Goal: Task Accomplishment & Management: Complete application form

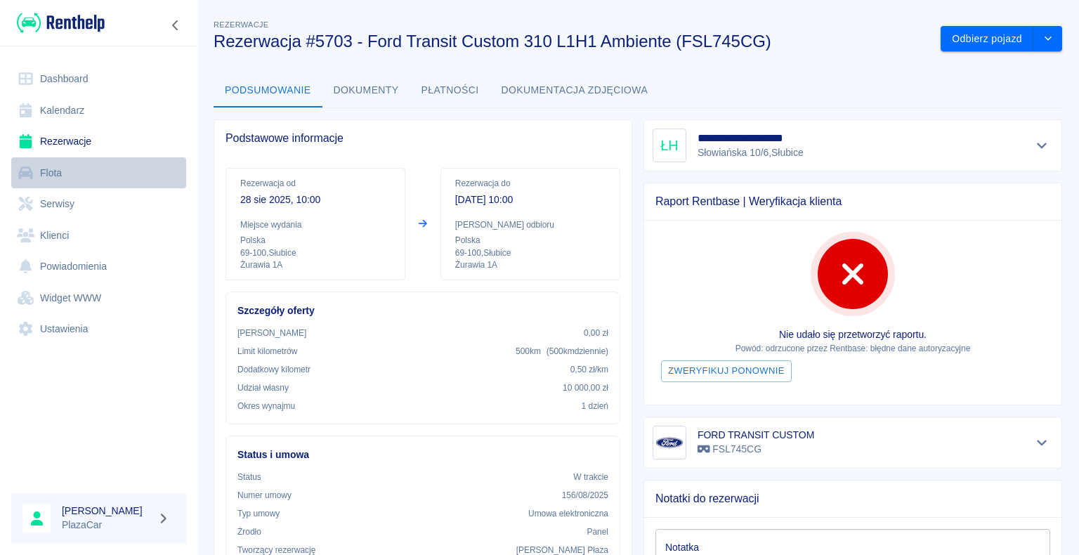
click at [43, 184] on link "Flota" at bounding box center [98, 173] width 175 height 32
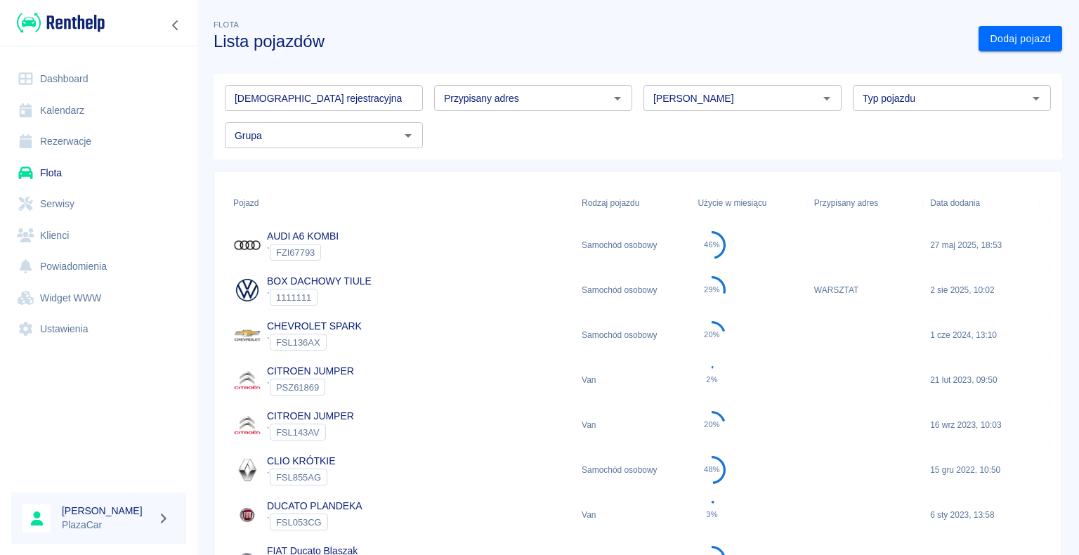
click at [314, 103] on input "[DEMOGRAPHIC_DATA] rejestracyjna" at bounding box center [324, 98] width 198 height 26
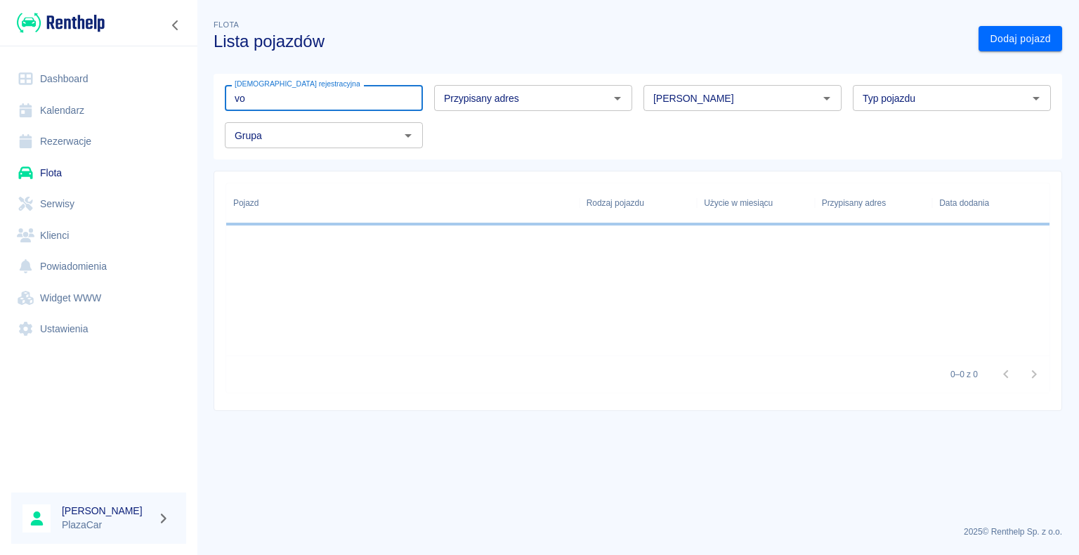
type input "v"
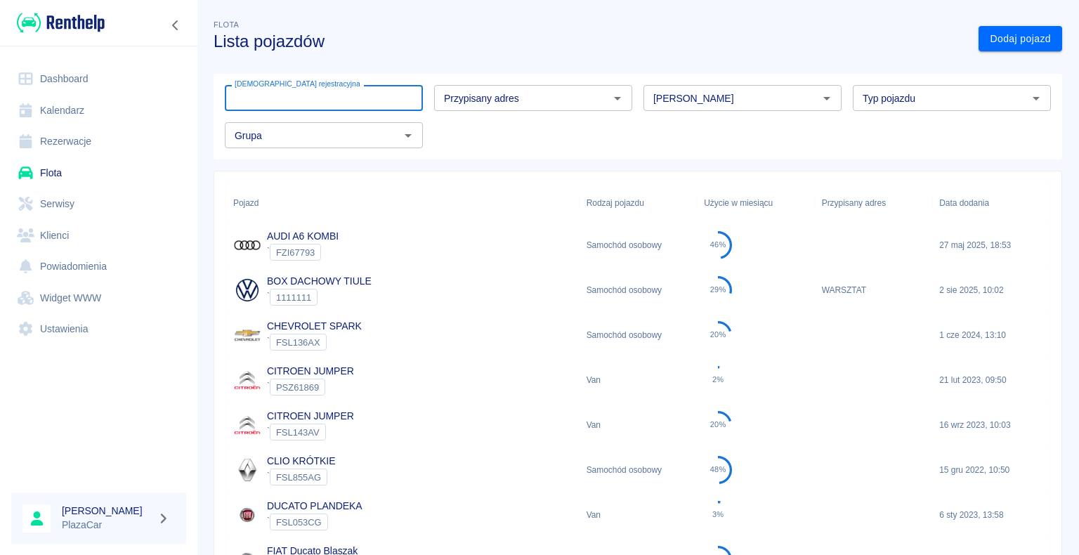
click at [96, 79] on link "Dashboard" at bounding box center [98, 79] width 175 height 32
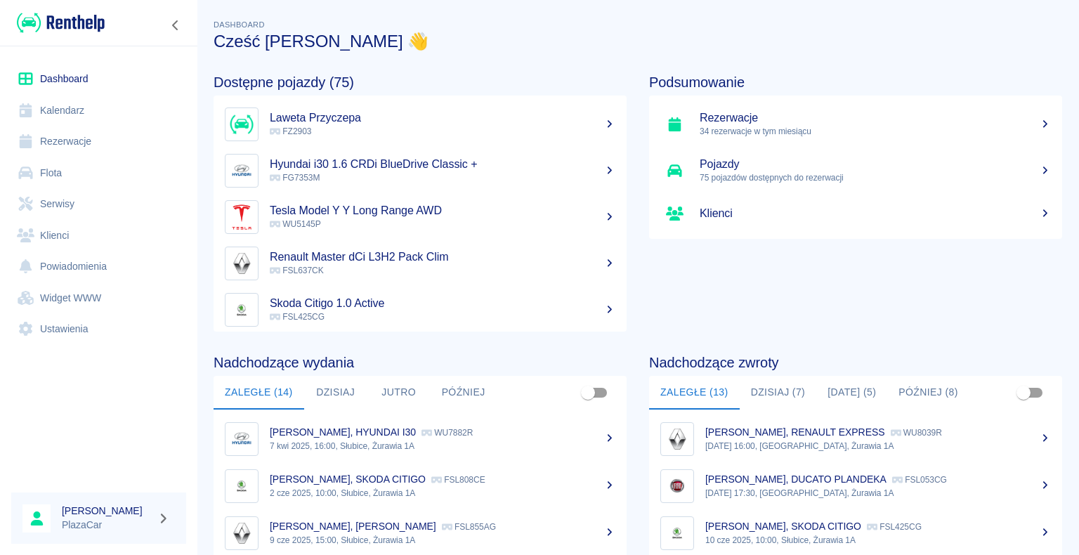
click at [337, 166] on h5 "Hyundai i30 1.6 CRDi BlueDrive Classic +" at bounding box center [443, 164] width 346 height 14
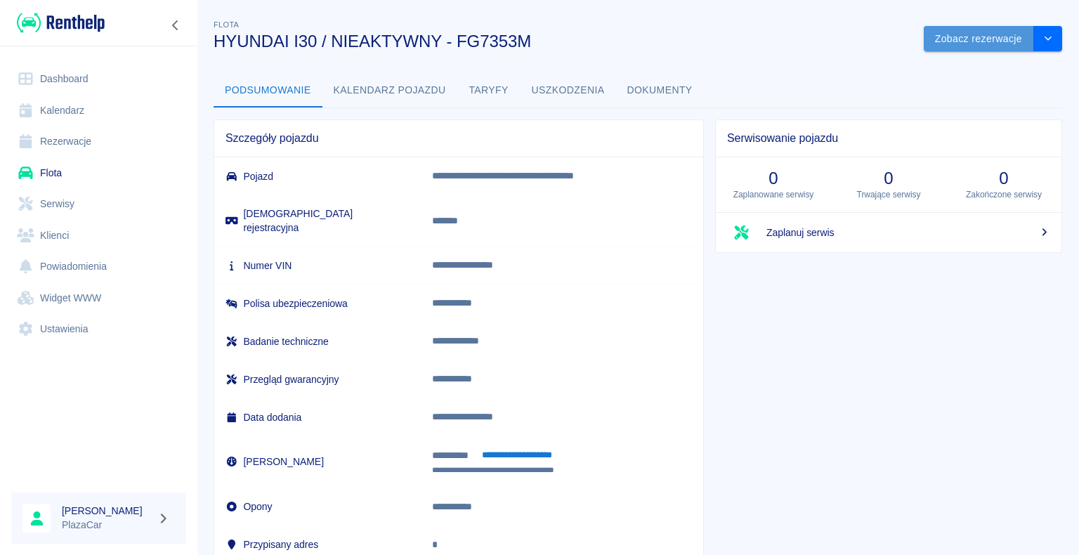
click at [924, 49] on button "Zobacz rezerwacje" at bounding box center [979, 39] width 110 height 26
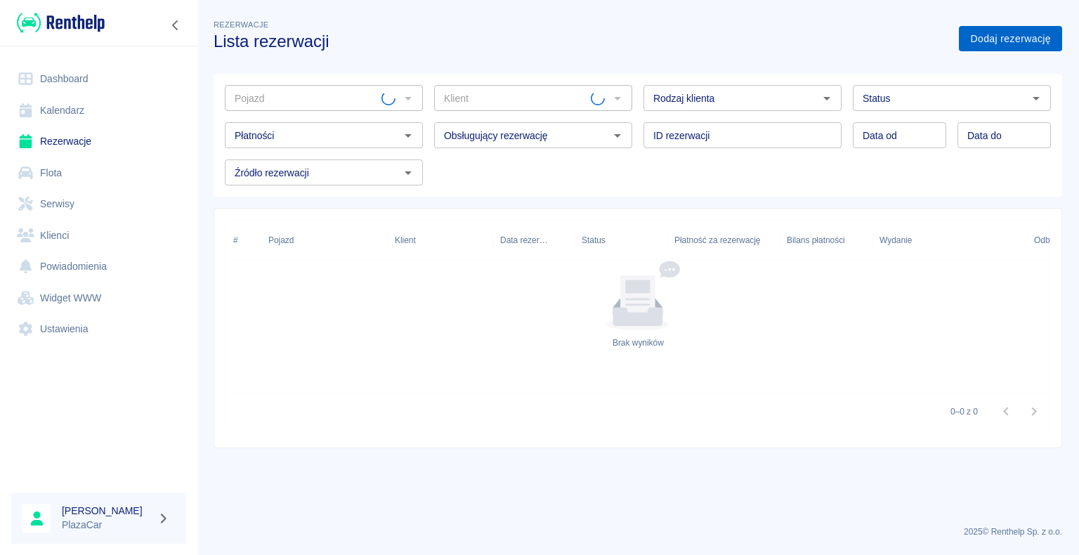
click at [1002, 49] on link "Dodaj rezerwację" at bounding box center [1010, 39] width 103 height 26
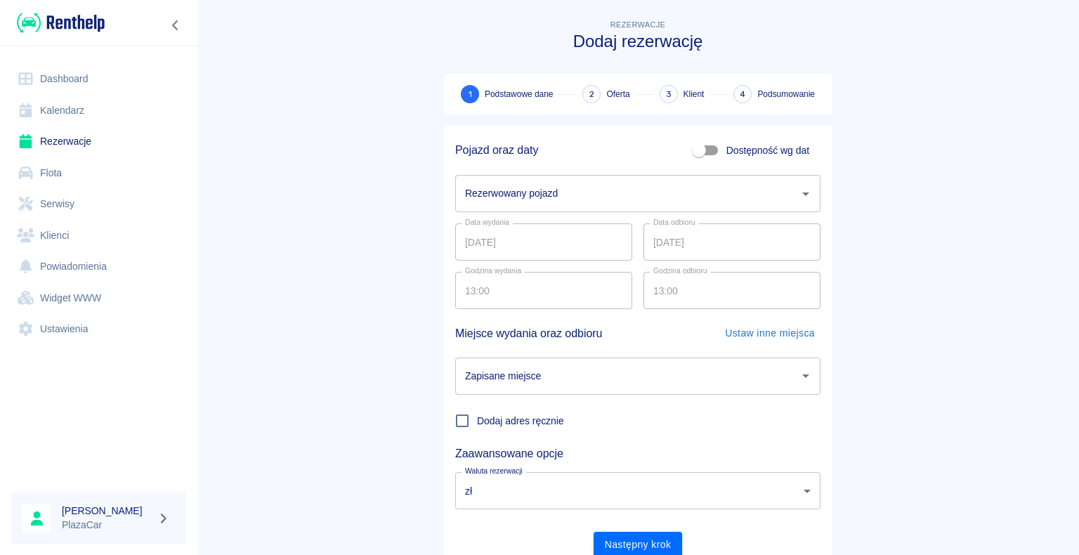
click at [567, 200] on input "Rezerwowany pojazd" at bounding box center [627, 193] width 332 height 25
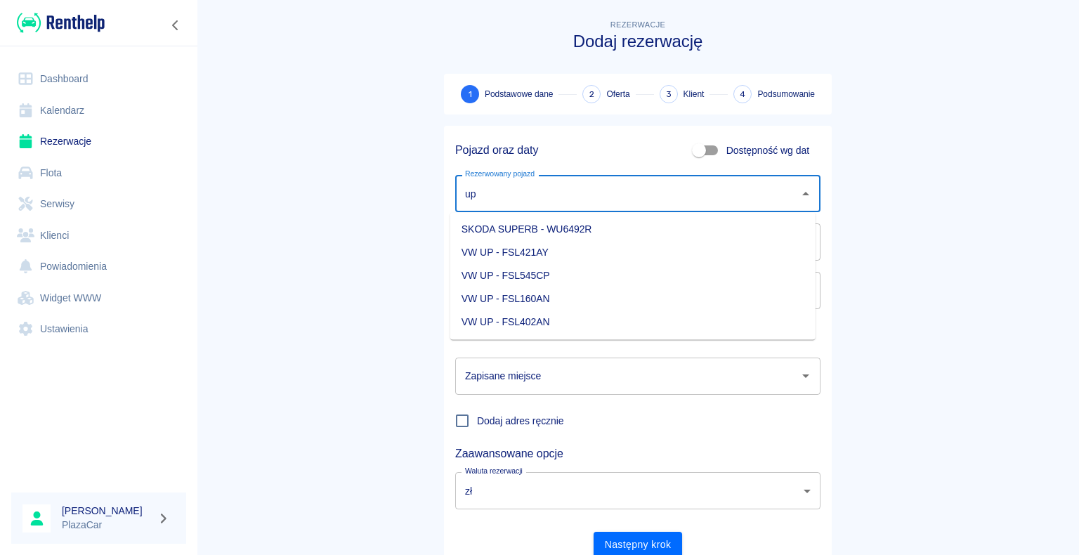
click at [565, 301] on li "VW UP - FSL160AN" at bounding box center [632, 298] width 365 height 23
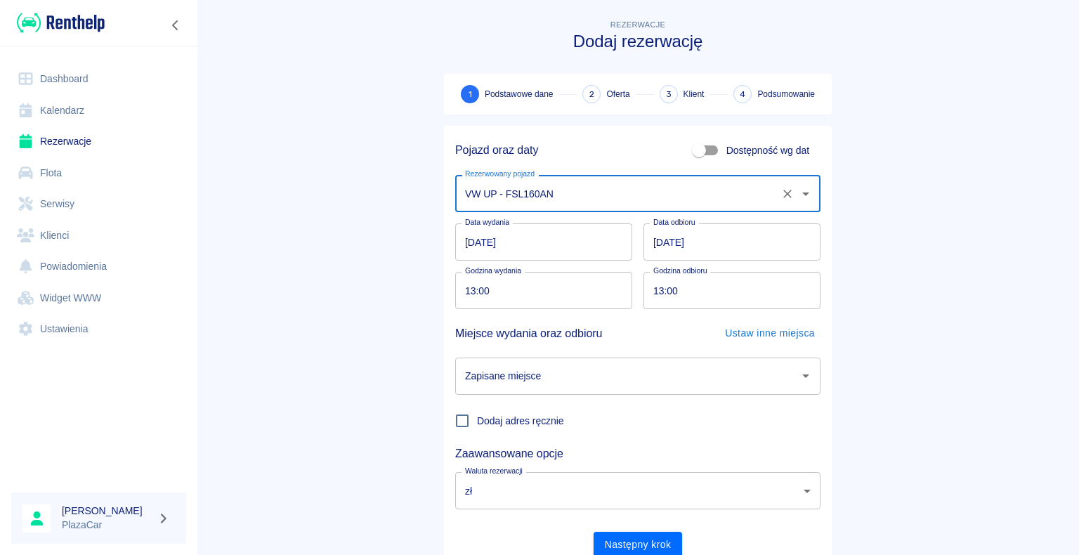
type input "VW UP - FSL160AN"
click at [733, 237] on input "[DATE]" at bounding box center [731, 241] width 177 height 37
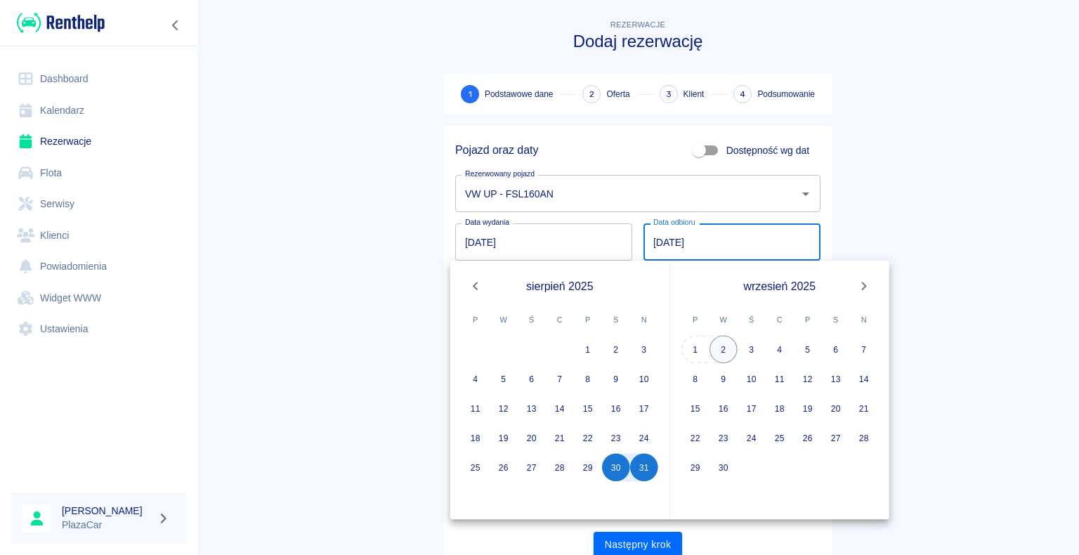
click at [727, 350] on button "2" at bounding box center [723, 349] width 28 height 28
type input "[DATE]"
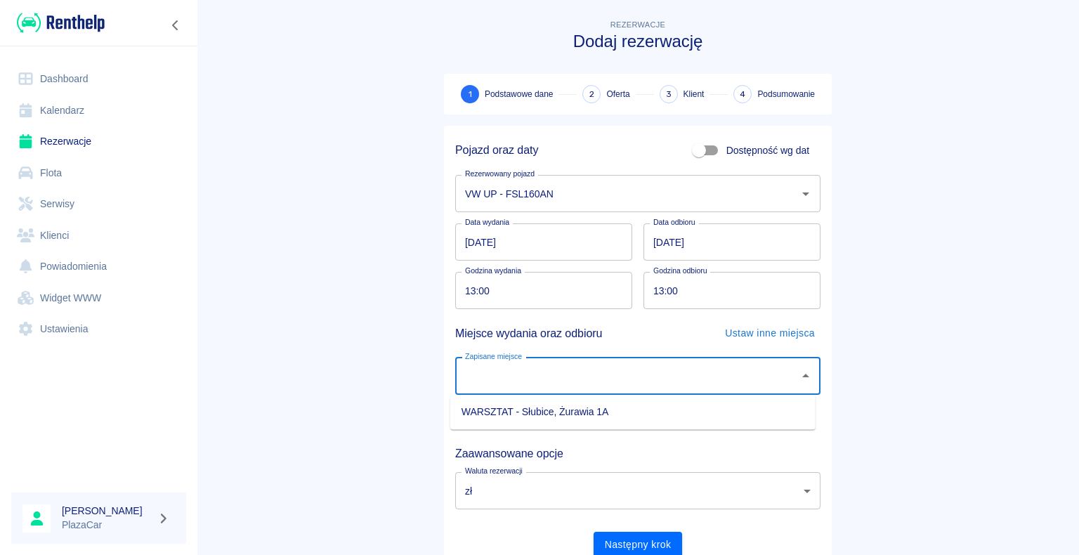
click at [650, 364] on input "Zapisane miejsce" at bounding box center [627, 376] width 332 height 25
click at [562, 410] on li "WARSZTAT - Słubice, Żurawia 1A" at bounding box center [632, 411] width 365 height 23
type input "WARSZTAT - Słubice, Żurawia 1A"
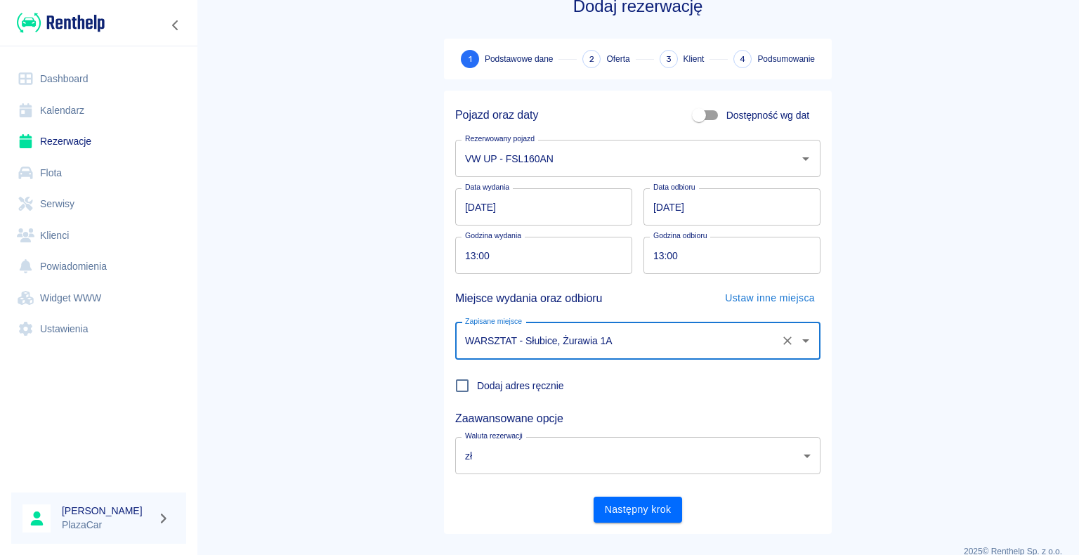
scroll to position [54, 0]
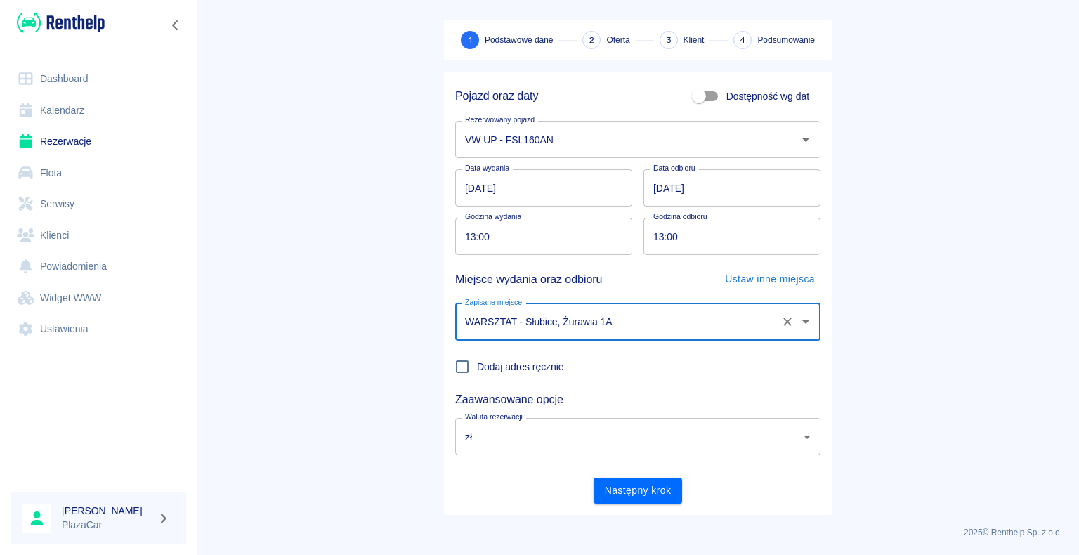
click at [620, 507] on div "Pojazd oraz daty Dostępność wg dat Rezerwowany pojazd VW UP - FSL160AN Rezerwow…" at bounding box center [638, 293] width 388 height 443
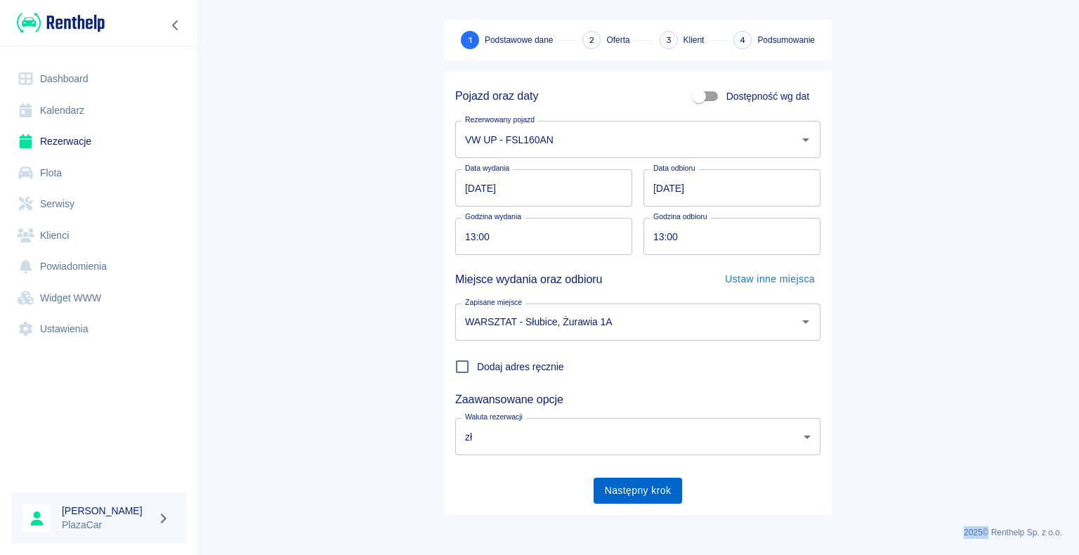
drag, startPoint x: 620, startPoint y: 507, endPoint x: 661, endPoint y: 478, distance: 50.5
click at [624, 503] on div "Pojazd oraz daty Dostępność wg dat Rezerwowany pojazd VW UP - FSL160AN Rezerwow…" at bounding box center [638, 293] width 388 height 443
click at [661, 478] on button "Następny krok" at bounding box center [638, 491] width 89 height 26
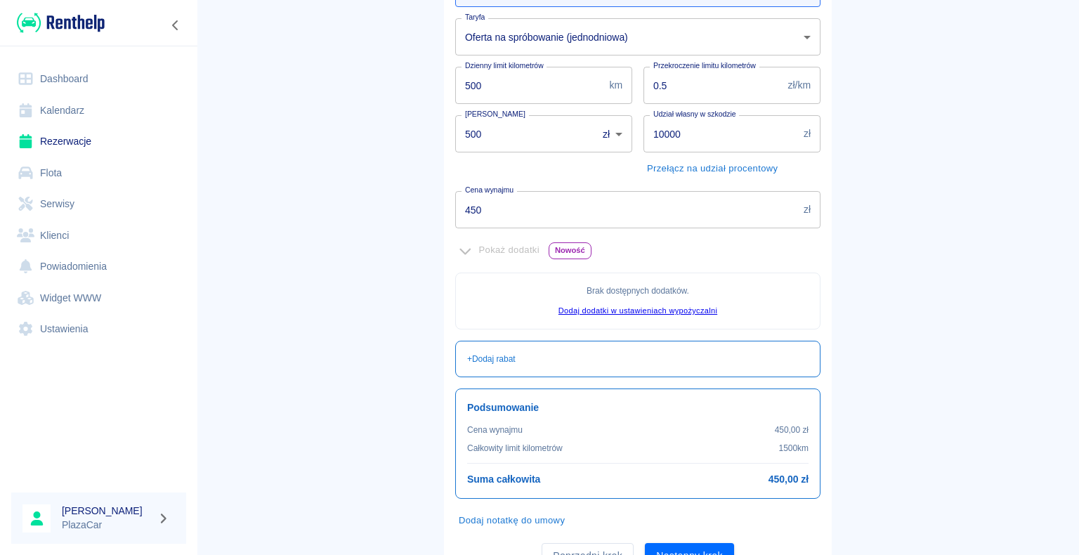
scroll to position [255, 0]
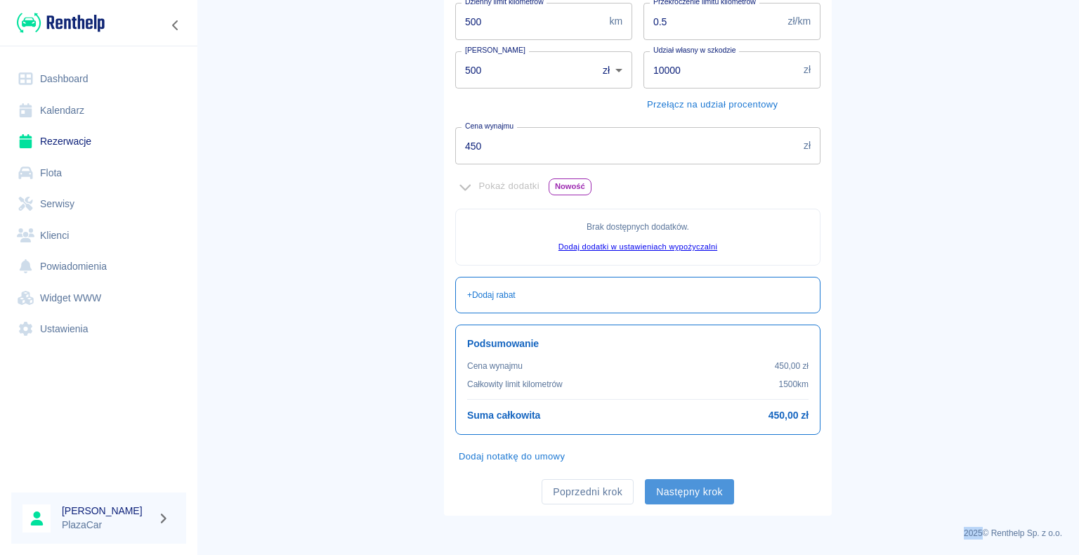
click at [660, 502] on button "Następny krok" at bounding box center [689, 492] width 89 height 26
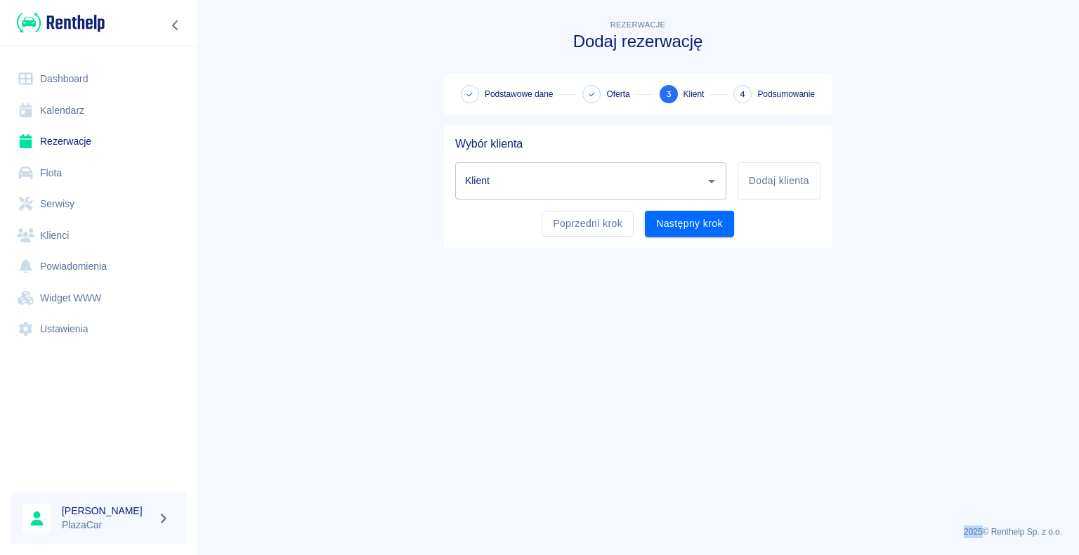
click at [665, 188] on input "Klient" at bounding box center [579, 181] width 237 height 25
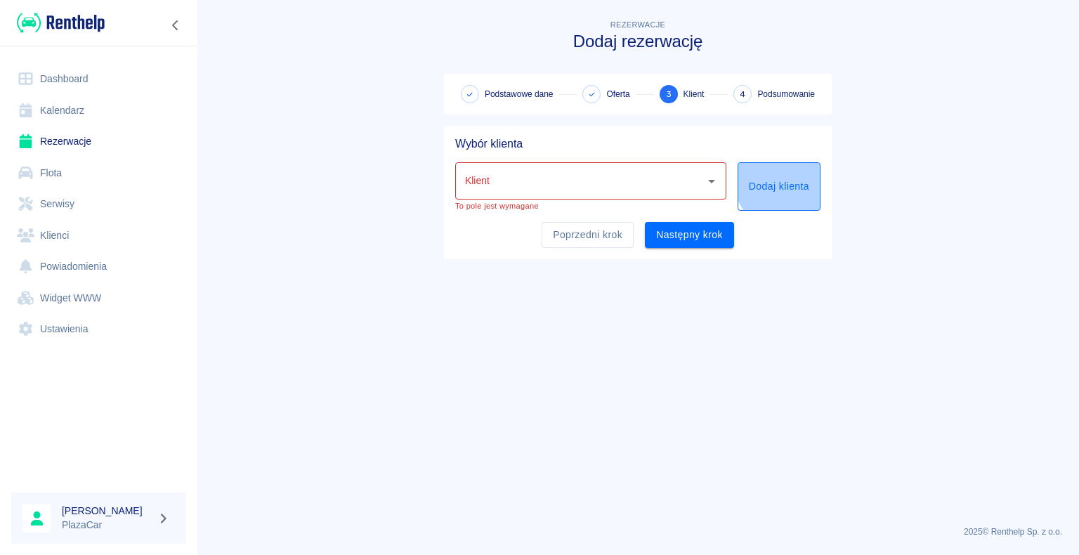
click at [799, 174] on button "Dodaj klienta" at bounding box center [779, 186] width 83 height 48
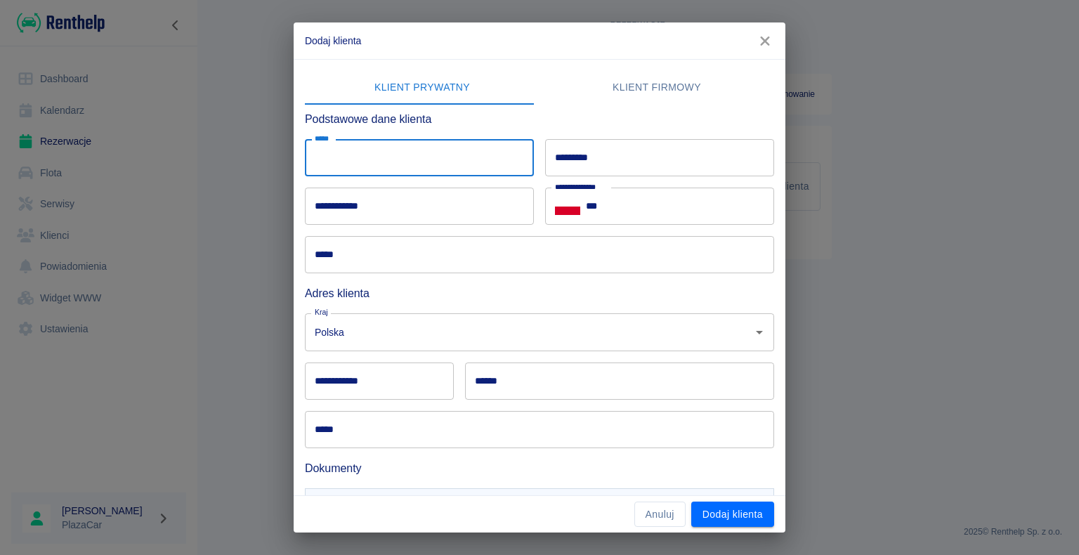
click at [402, 164] on input "*****" at bounding box center [419, 157] width 229 height 37
type input "******"
click at [596, 172] on input "*********" at bounding box center [659, 157] width 229 height 37
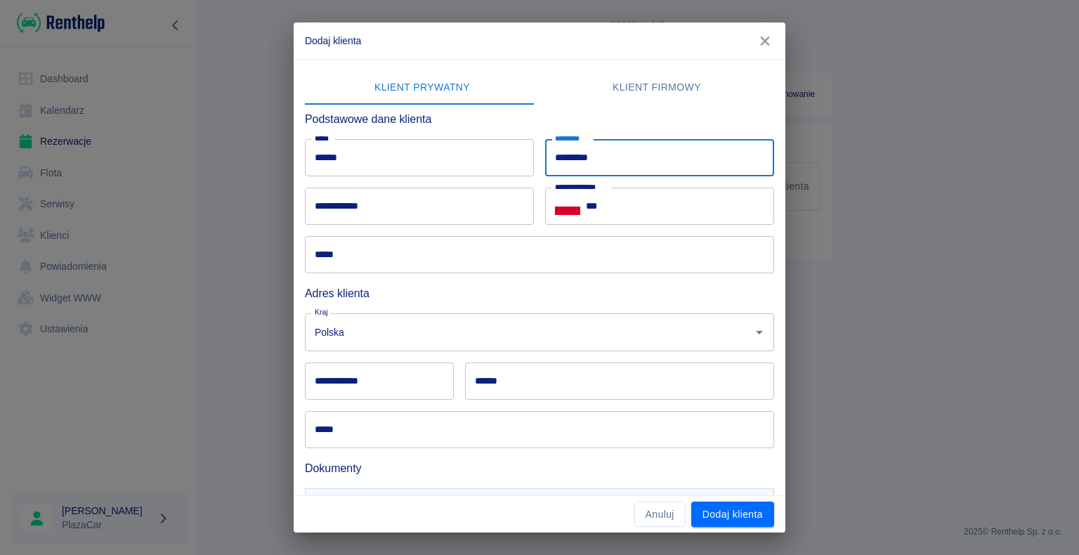
type input "*********"
drag, startPoint x: 389, startPoint y: 209, endPoint x: 416, endPoint y: 215, distance: 27.3
click at [389, 209] on input "**********" at bounding box center [419, 206] width 229 height 37
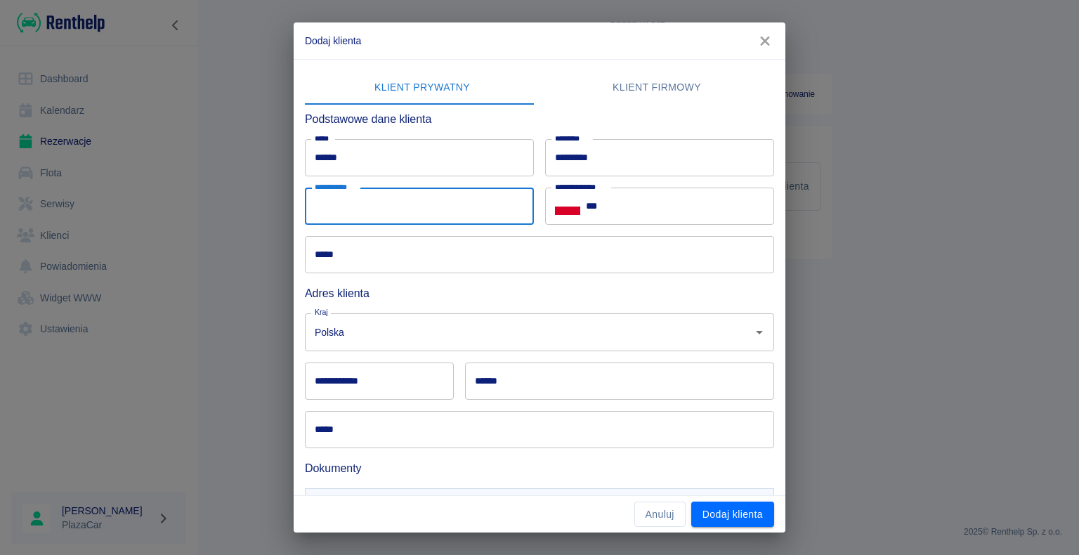
type input "**********"
type input "*****"
type input "*******"
type input "**********"
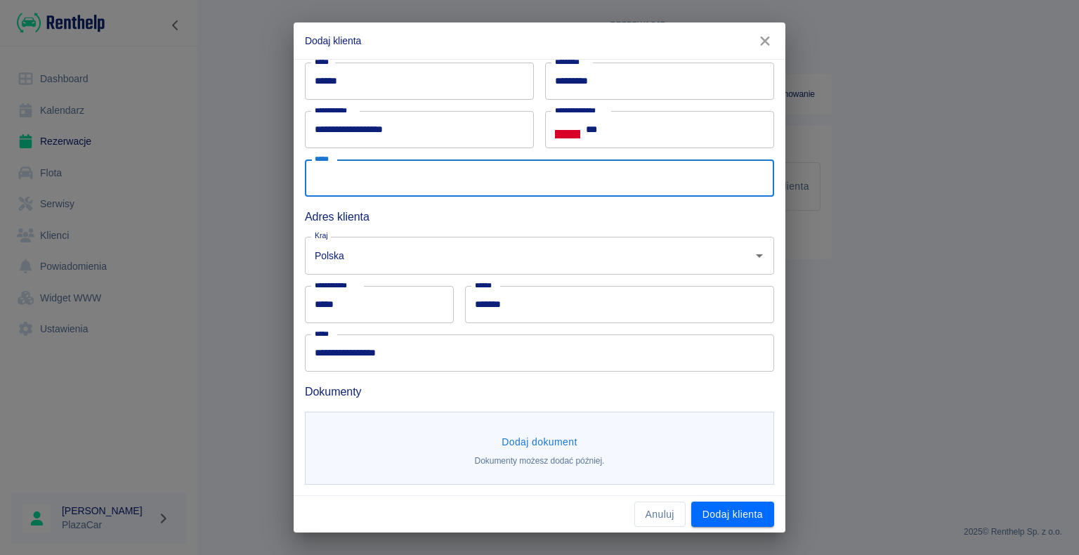
click at [426, 178] on input "*****" at bounding box center [539, 177] width 469 height 37
type input "**********"
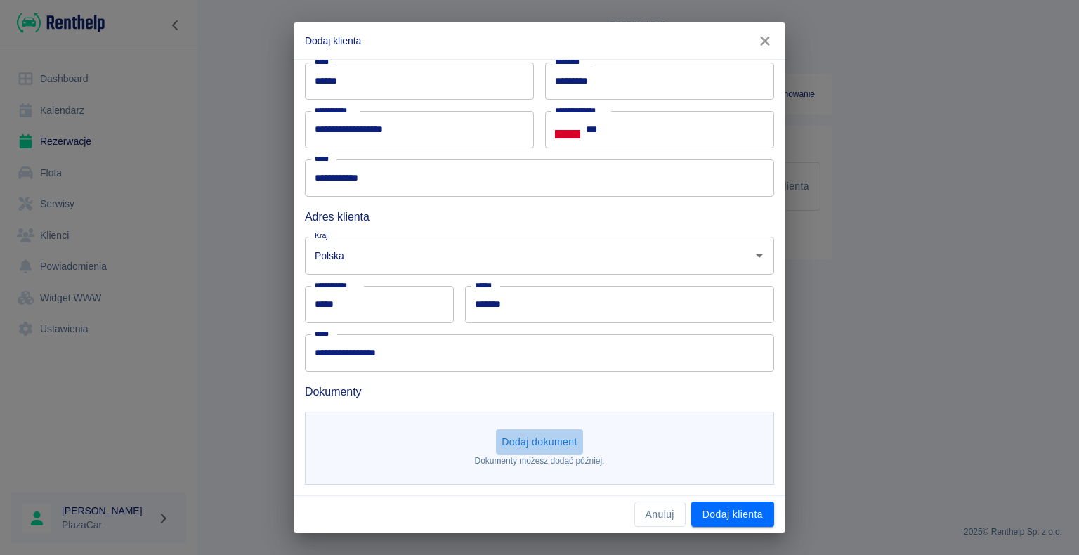
click at [556, 443] on button "Dodaj dokument" at bounding box center [539, 442] width 87 height 26
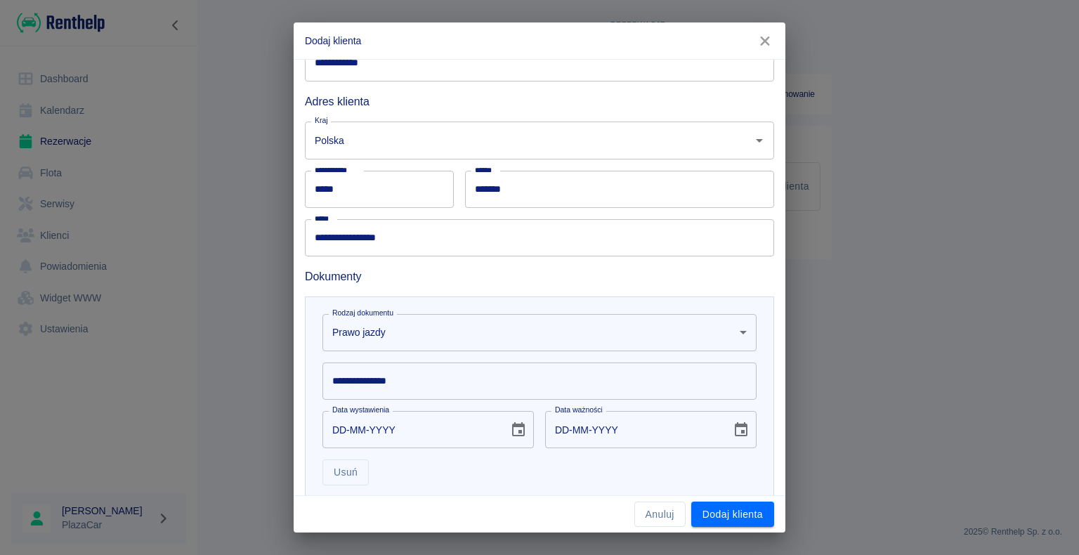
scroll to position [281, 0]
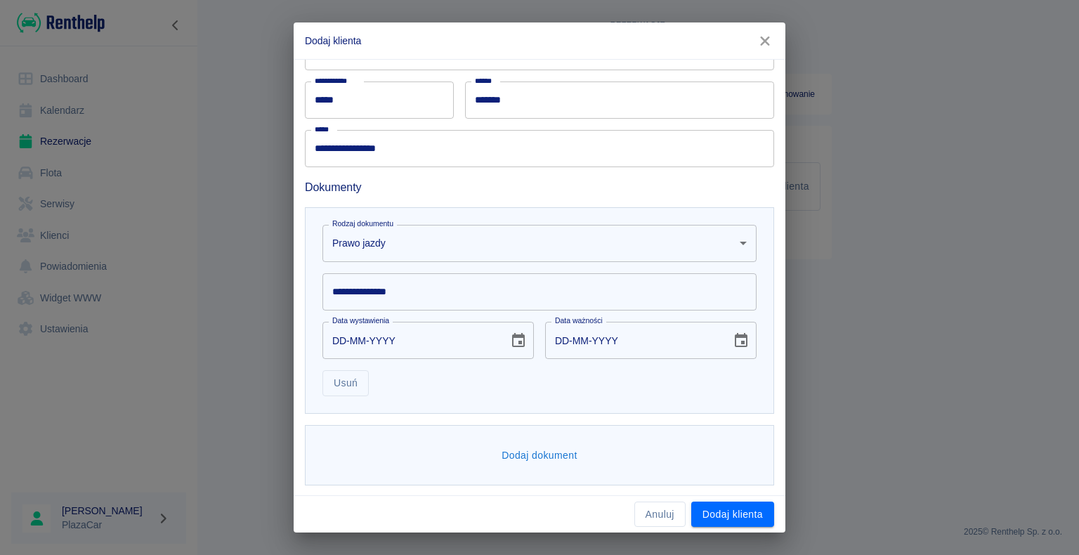
click at [406, 292] on input "**********" at bounding box center [539, 291] width 434 height 37
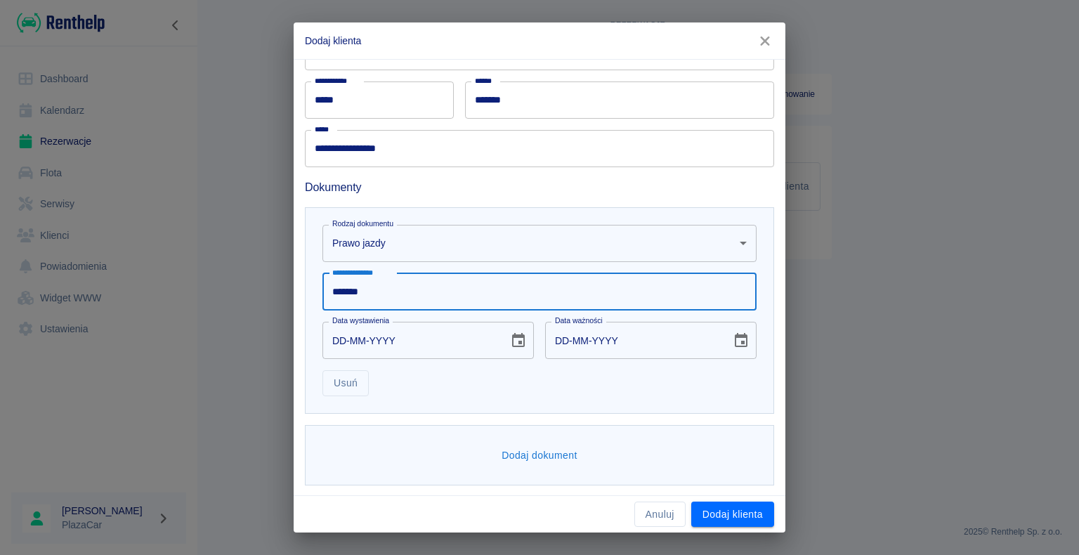
type input "*******"
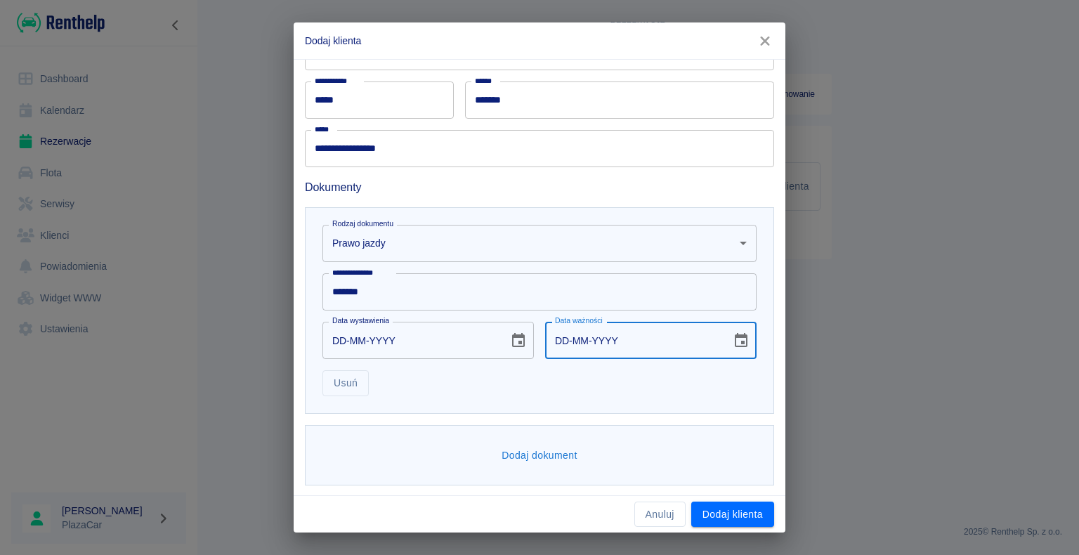
click at [697, 346] on input "DD-MM-YYYY" at bounding box center [633, 340] width 176 height 37
click at [733, 343] on icon "Choose date" at bounding box center [741, 340] width 17 height 17
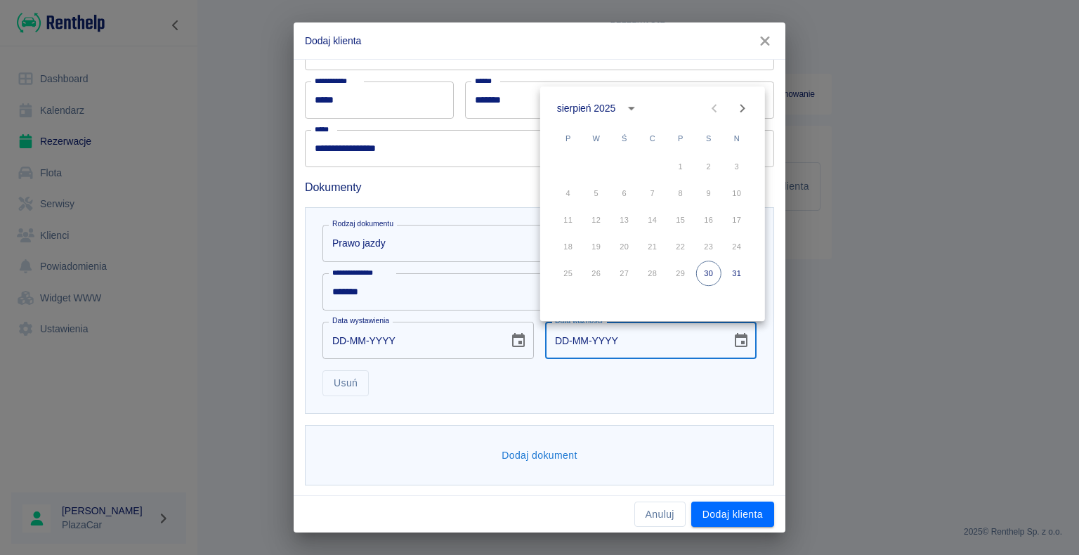
click at [624, 105] on icon "calendar view is open, switch to year view" at bounding box center [631, 108] width 17 height 17
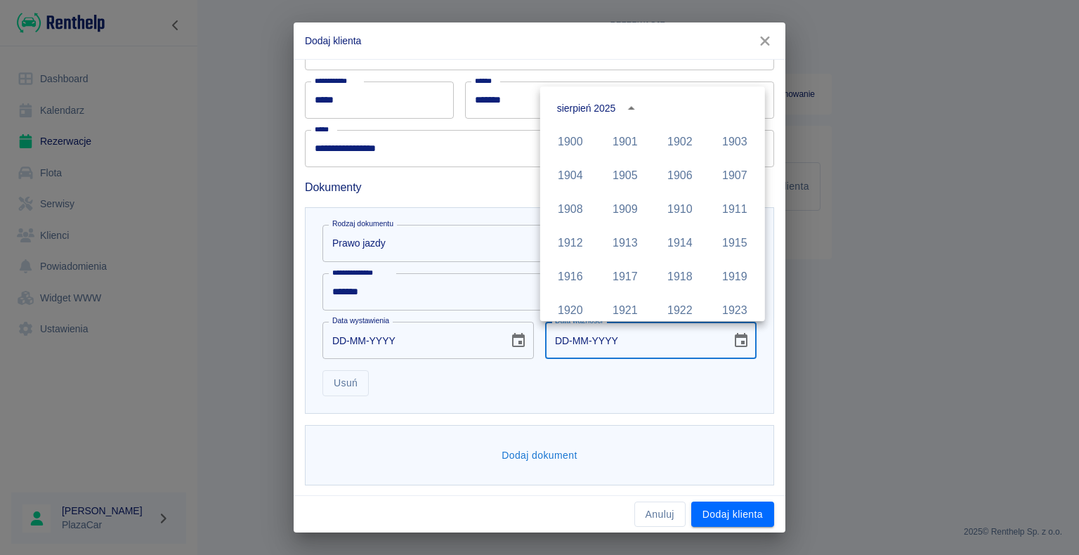
scroll to position [964, 0]
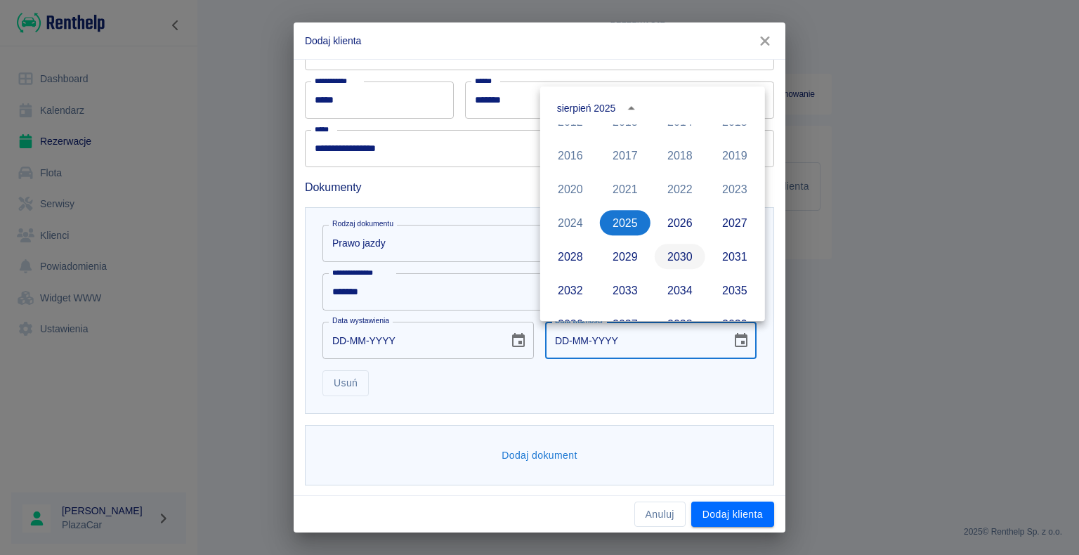
click at [673, 249] on button "2030" at bounding box center [680, 256] width 51 height 25
type input "[DATE]"
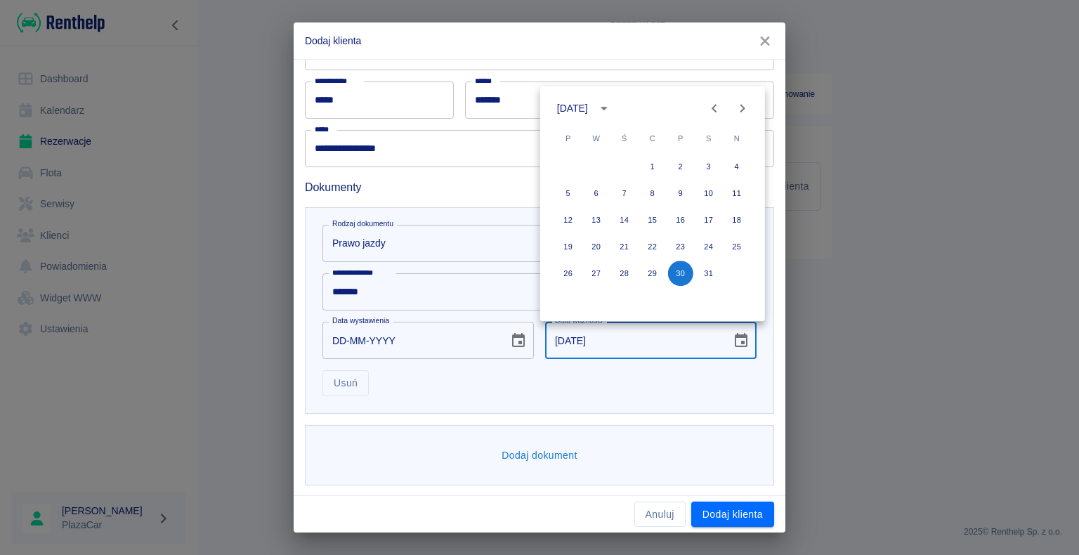
click at [519, 358] on div "**********" at bounding box center [533, 305] width 445 height 183
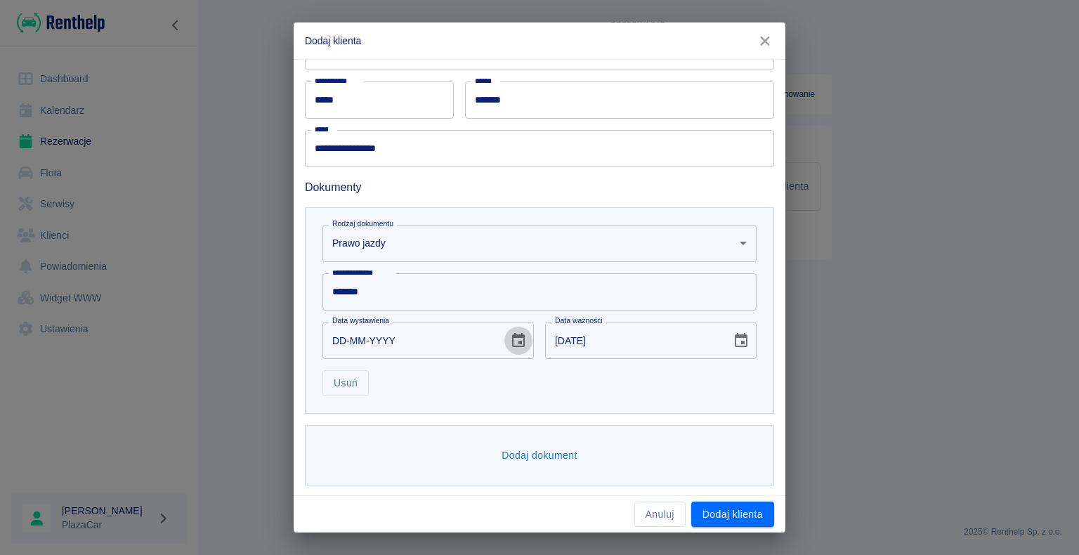
click at [510, 338] on icon "Choose date" at bounding box center [518, 340] width 17 height 17
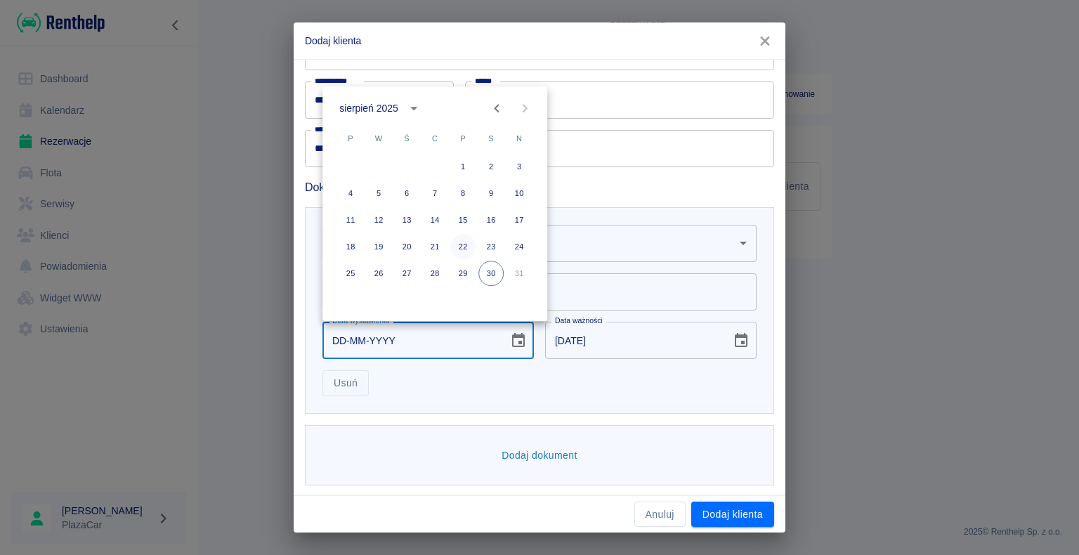
click at [461, 247] on button "22" at bounding box center [462, 246] width 25 height 25
type input "[DATE]"
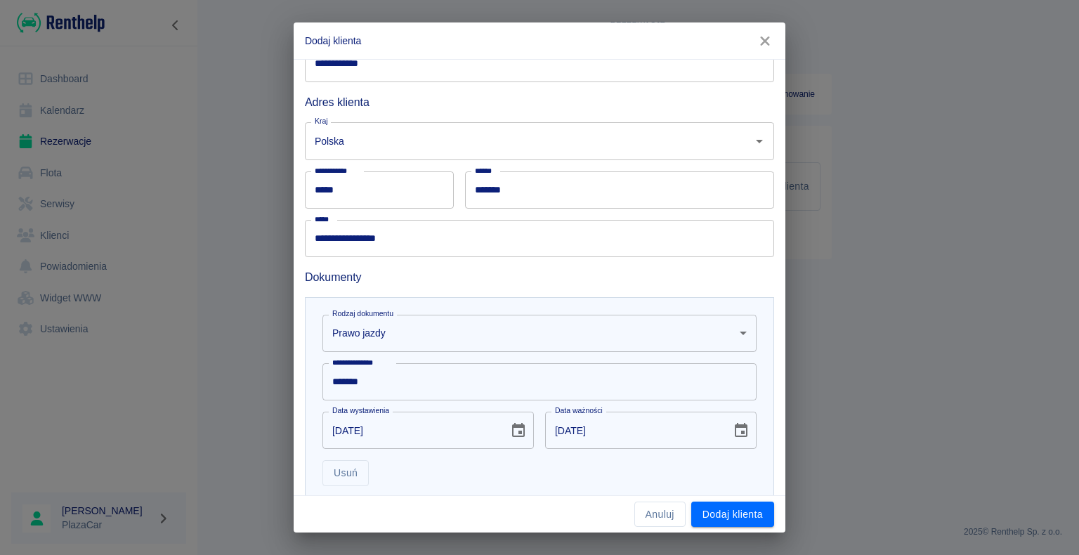
scroll to position [281, 0]
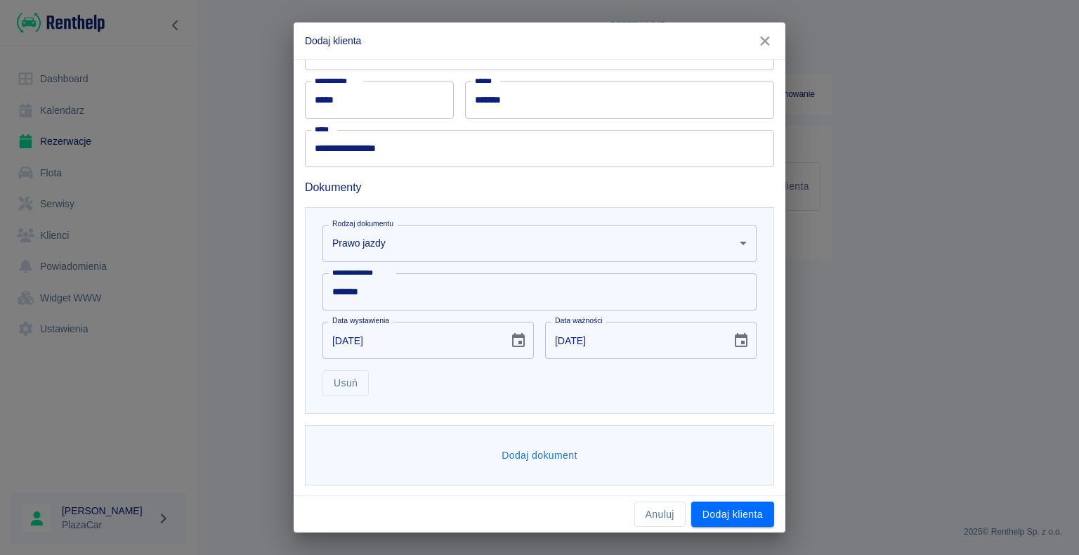
drag, startPoint x: 530, startPoint y: 482, endPoint x: 531, endPoint y: 469, distance: 13.4
click at [531, 478] on div "Dodaj dokument" at bounding box center [539, 455] width 469 height 61
click at [533, 462] on button "Dodaj dokument" at bounding box center [539, 456] width 87 height 26
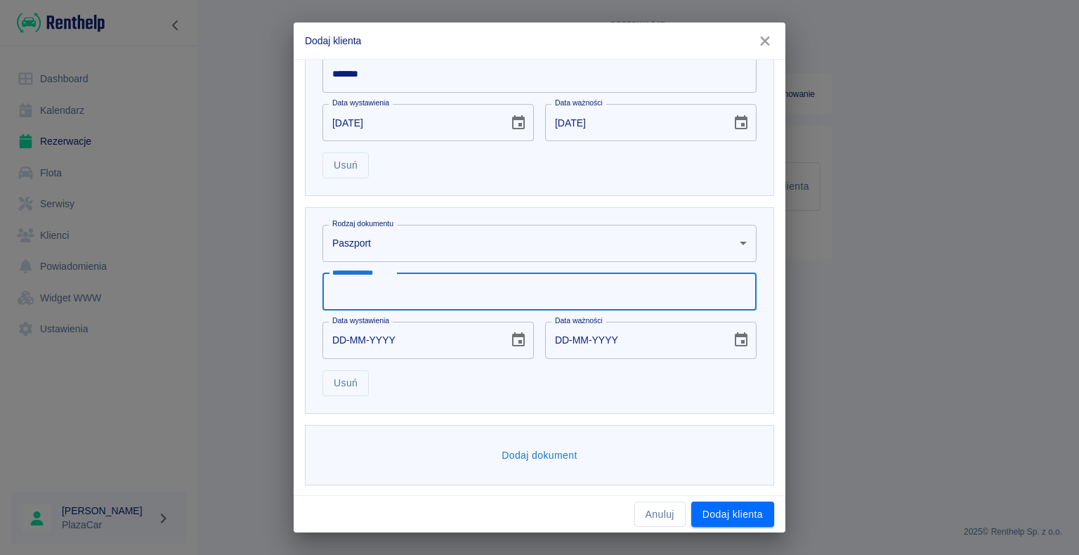
click at [437, 291] on input "**********" at bounding box center [539, 291] width 434 height 37
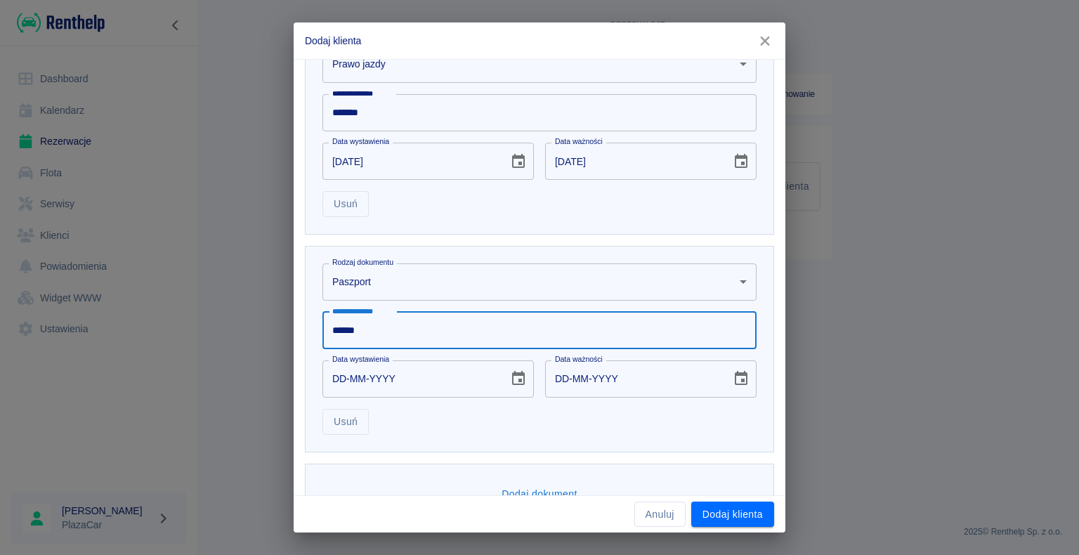
scroll to position [428, 0]
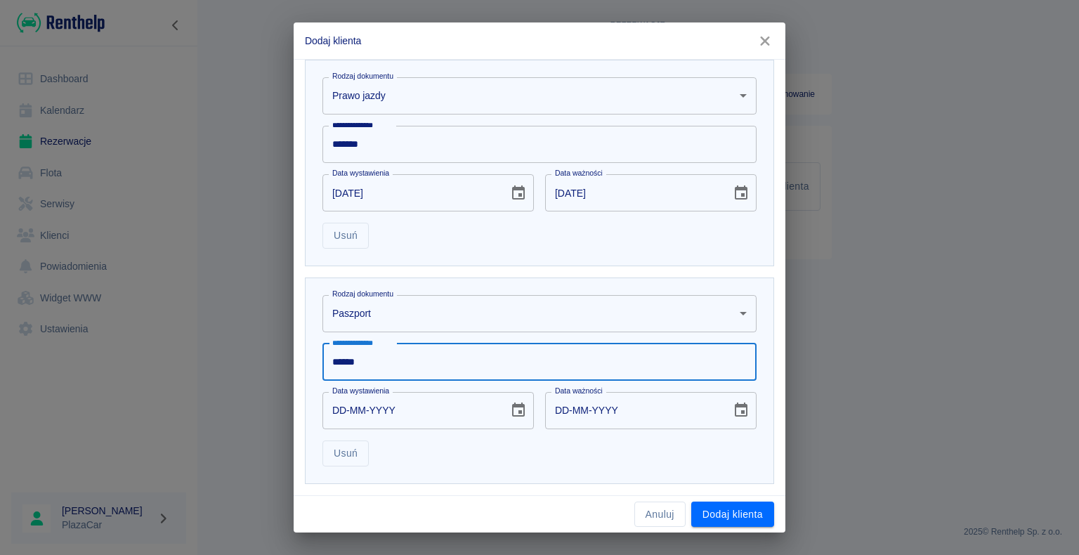
type input "******"
click at [691, 420] on input "DD-MM-YYYY" at bounding box center [633, 410] width 176 height 37
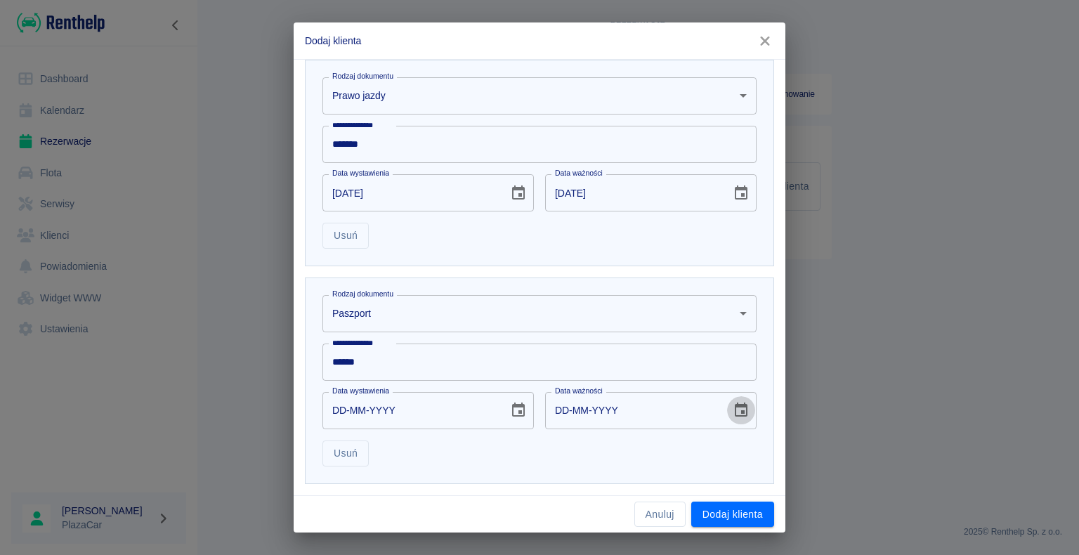
click at [741, 409] on button "Choose date" at bounding box center [741, 410] width 28 height 28
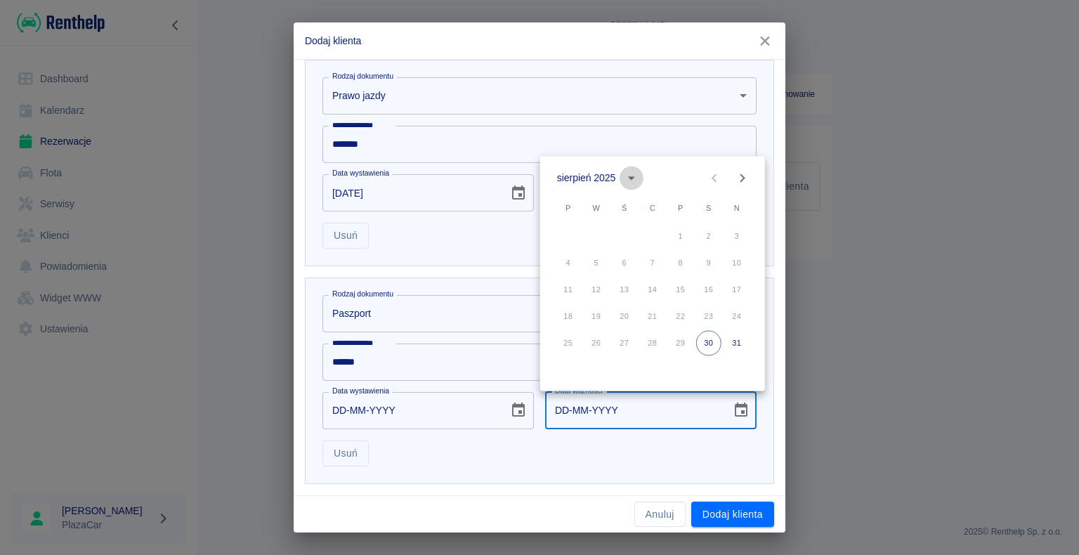
click at [620, 175] on button "calendar view is open, switch to year view" at bounding box center [632, 178] width 24 height 24
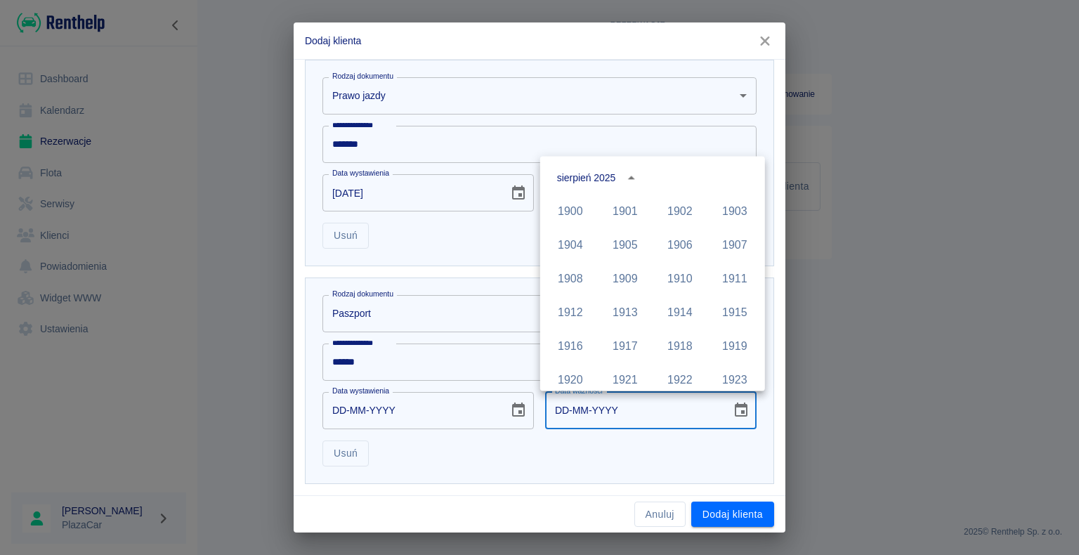
scroll to position [964, 0]
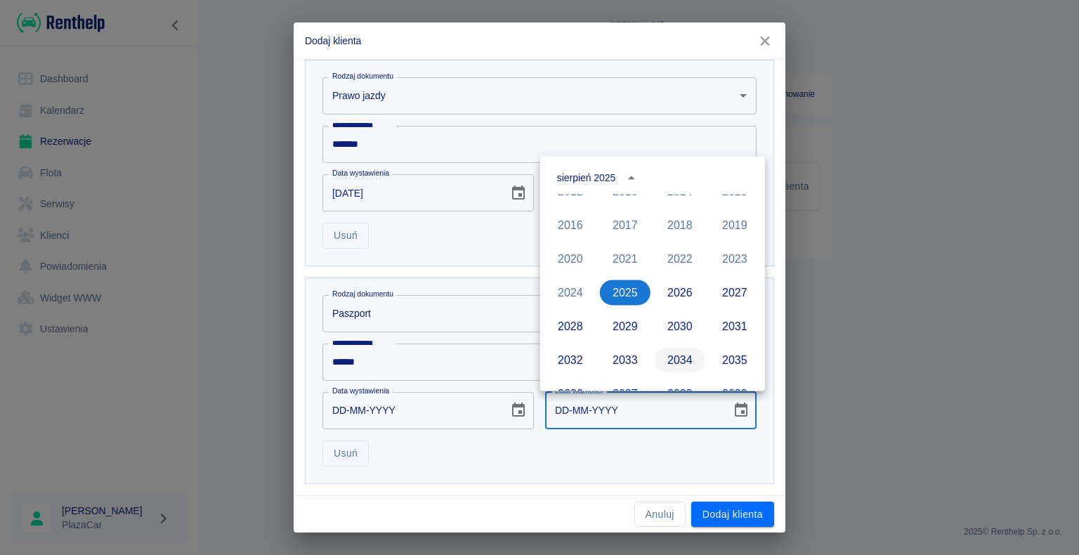
click at [663, 364] on button "2034" at bounding box center [680, 359] width 51 height 25
type input "[DATE]"
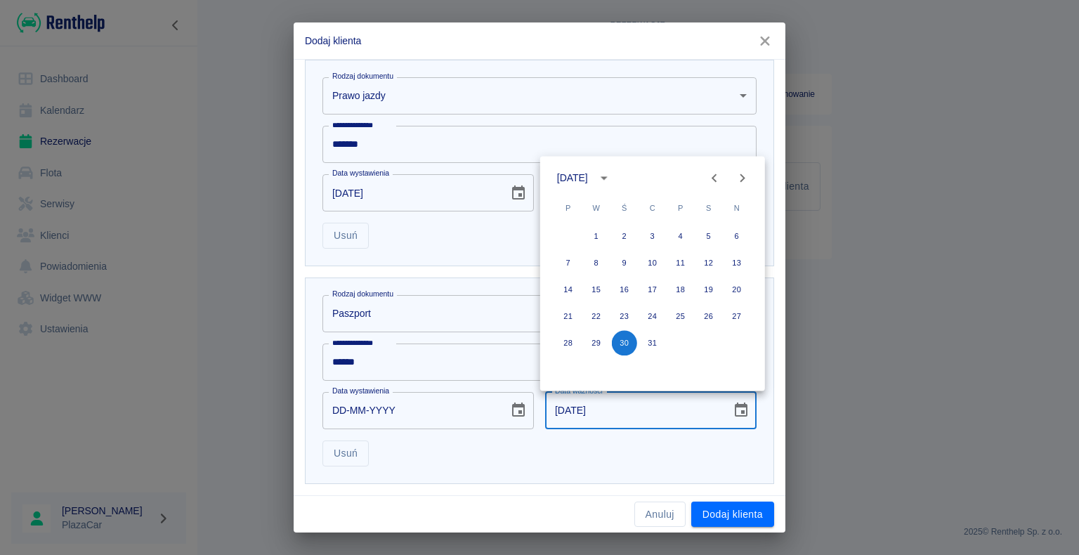
click at [510, 412] on icon "Choose date" at bounding box center [518, 410] width 17 height 17
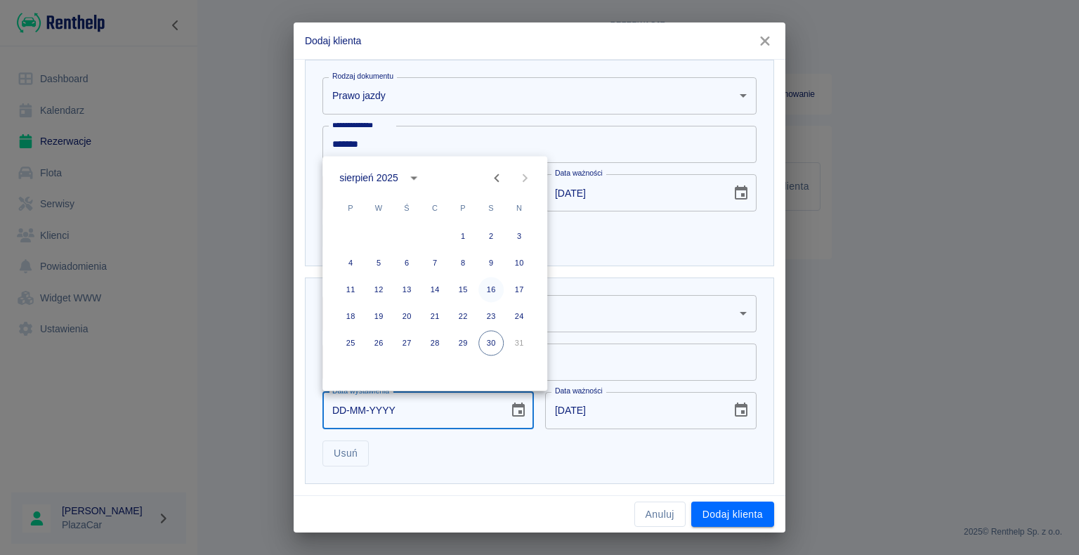
click at [489, 280] on button "16" at bounding box center [490, 289] width 25 height 25
type input "[DATE]"
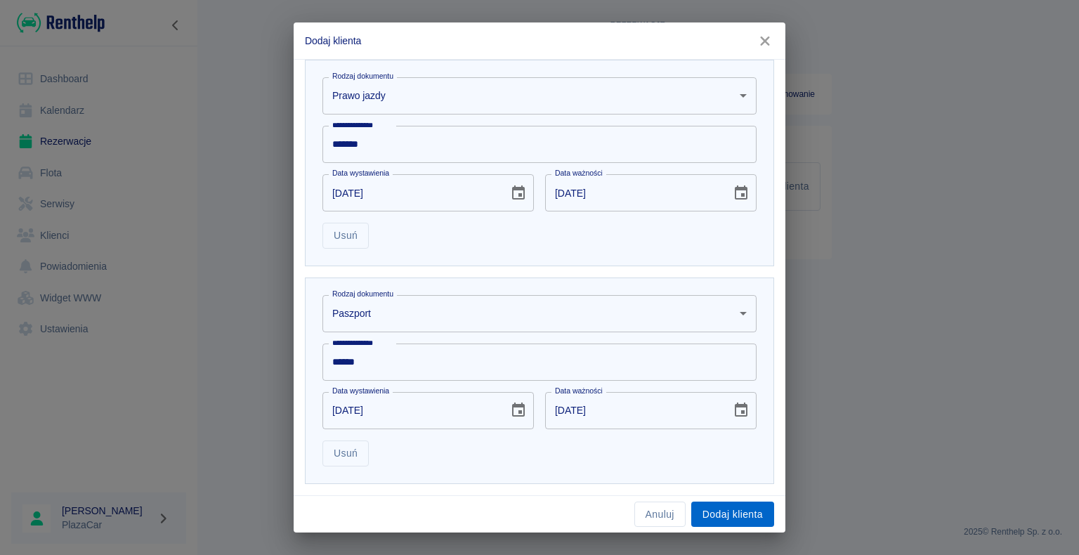
click at [700, 516] on button "Dodaj klienta" at bounding box center [732, 515] width 83 height 26
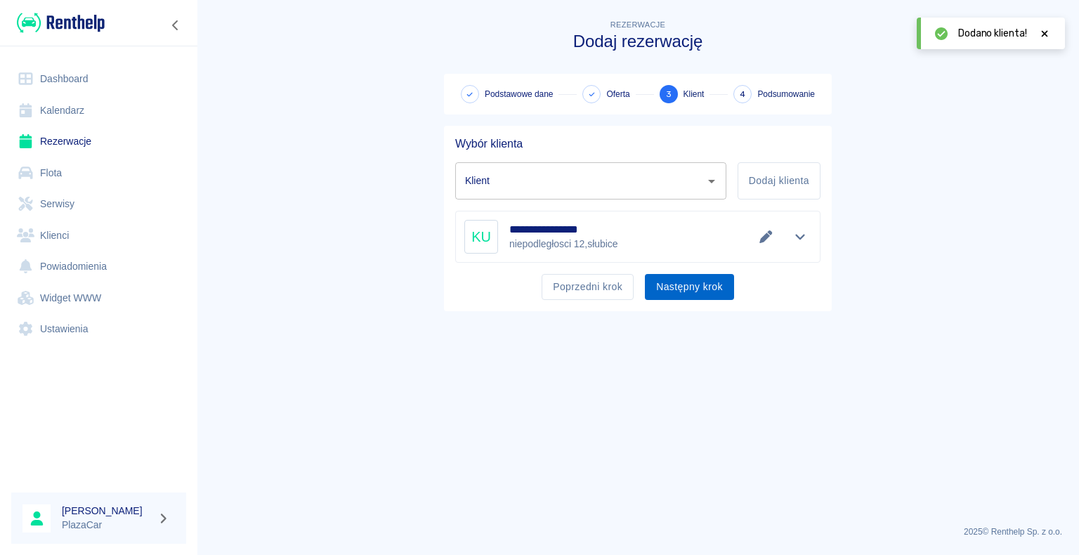
click at [686, 291] on button "Następny krok" at bounding box center [689, 287] width 89 height 26
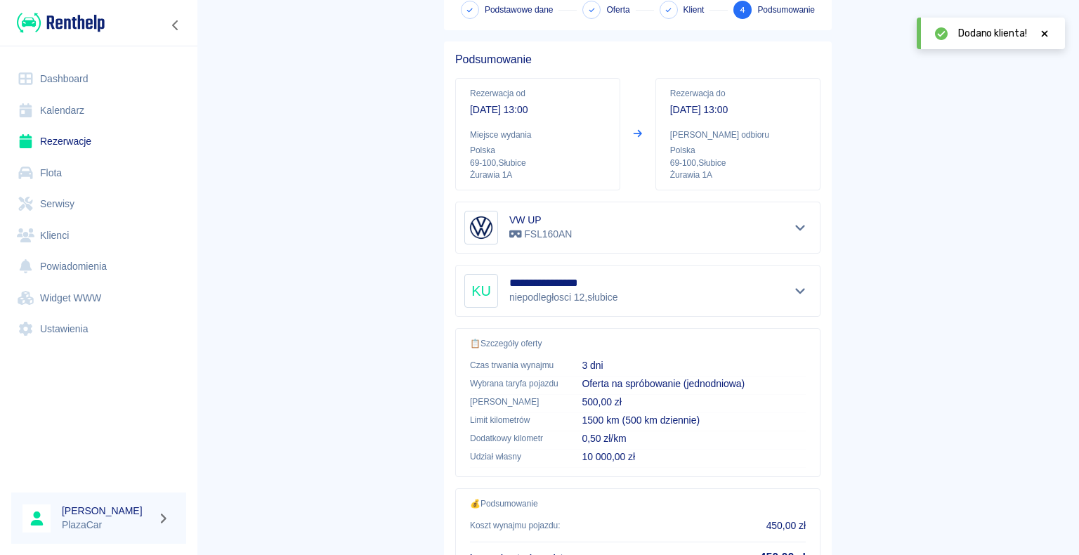
scroll to position [200, 0]
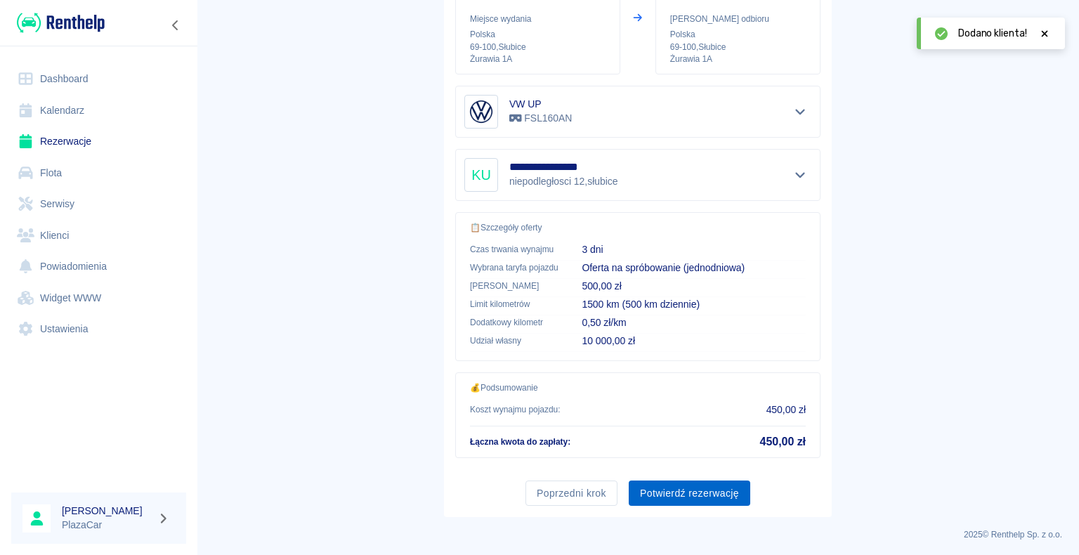
click at [660, 484] on button "Potwierdź rezerwację" at bounding box center [690, 493] width 122 height 26
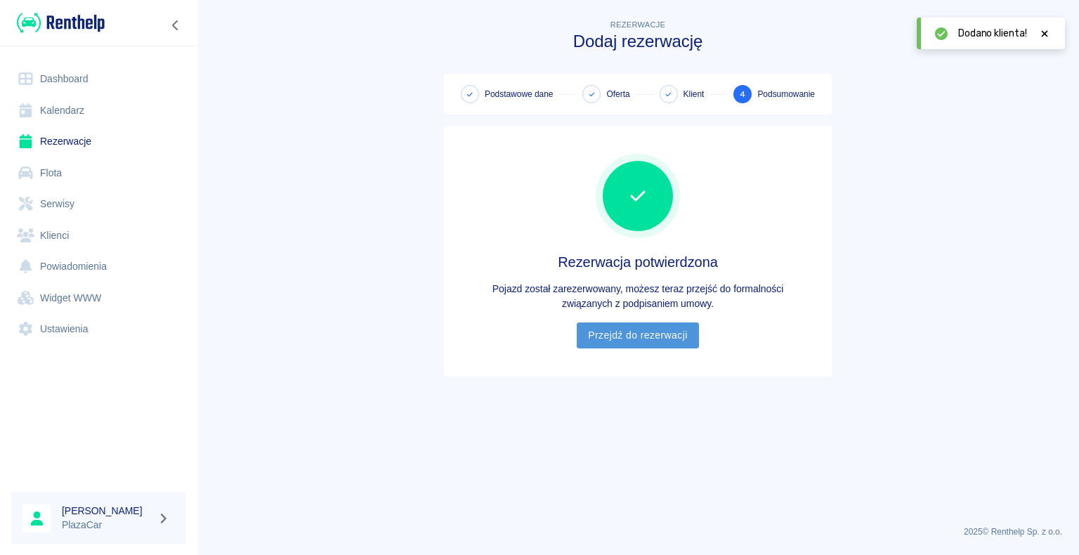
click at [649, 337] on link "Przejdź do rezerwacji" at bounding box center [638, 335] width 122 height 26
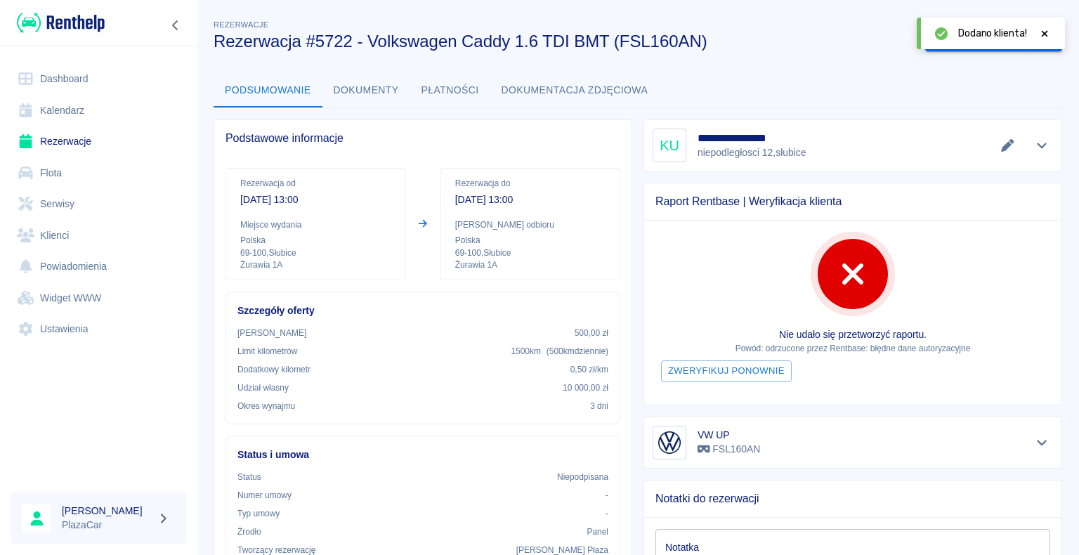
click at [1045, 30] on icon at bounding box center [1044, 34] width 13 height 10
click at [967, 40] on button "Wygeneruj umowę" at bounding box center [979, 39] width 109 height 26
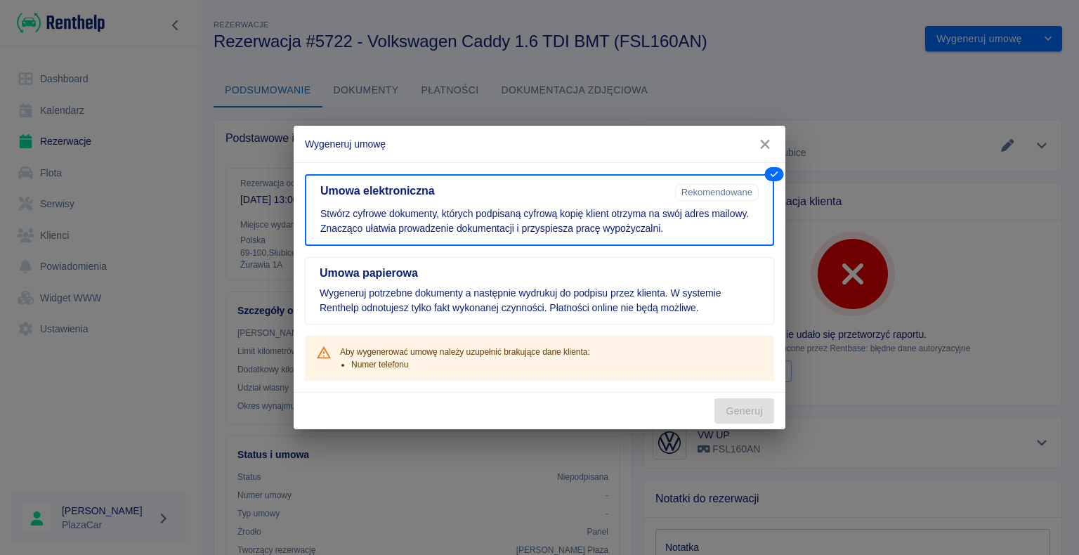
click at [478, 478] on div "Wygeneruj umowę Umowa elektroniczna Rekomendowane Stwórz cyfrowe dokumenty, któ…" at bounding box center [539, 277] width 1079 height 555
click at [766, 138] on icon "button" at bounding box center [765, 144] width 18 height 15
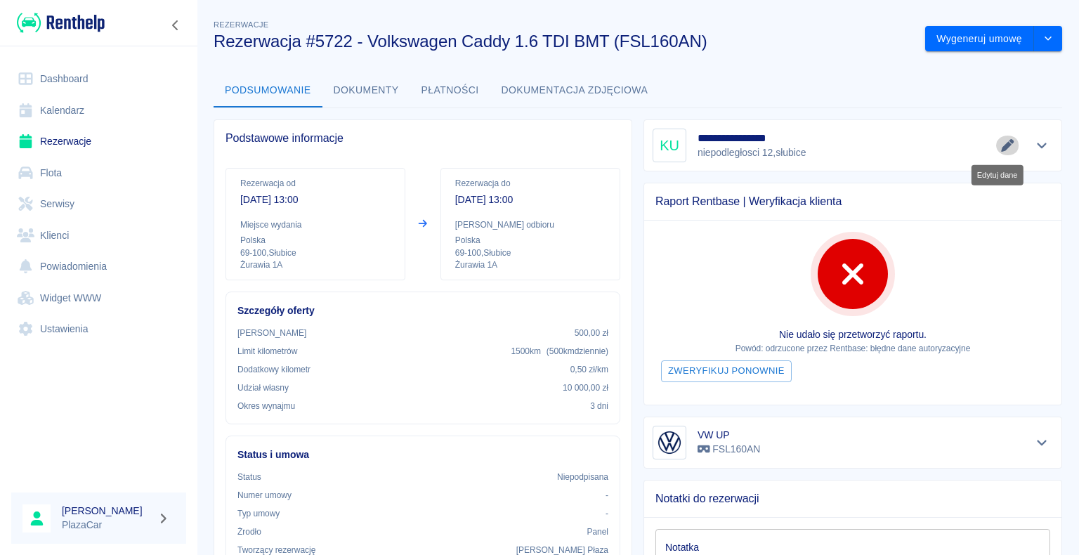
click at [1001, 148] on icon "Edytuj dane" at bounding box center [1008, 145] width 16 height 13
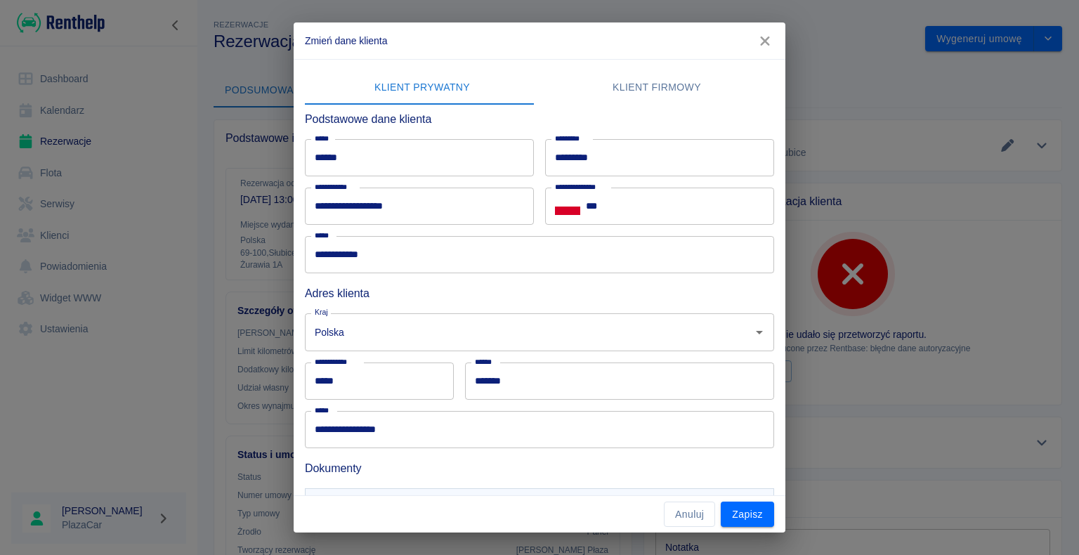
click at [706, 211] on input "***" at bounding box center [680, 206] width 188 height 37
click at [578, 209] on div "**********" at bounding box center [659, 206] width 229 height 37
click at [568, 209] on icon "Select country" at bounding box center [567, 211] width 25 height 8
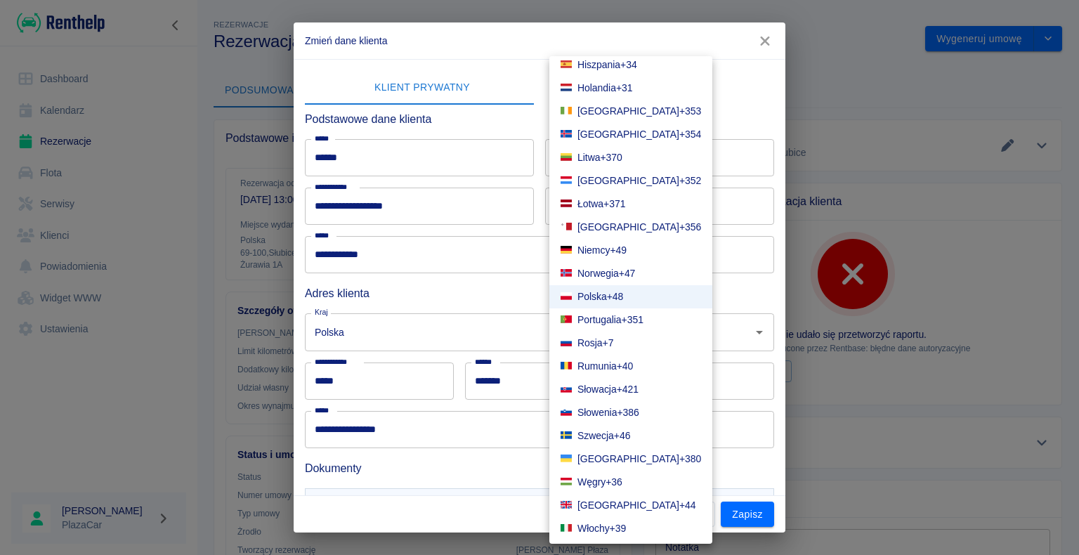
scroll to position [288, 0]
click at [629, 243] on li "Niemcy +49" at bounding box center [630, 248] width 163 height 23
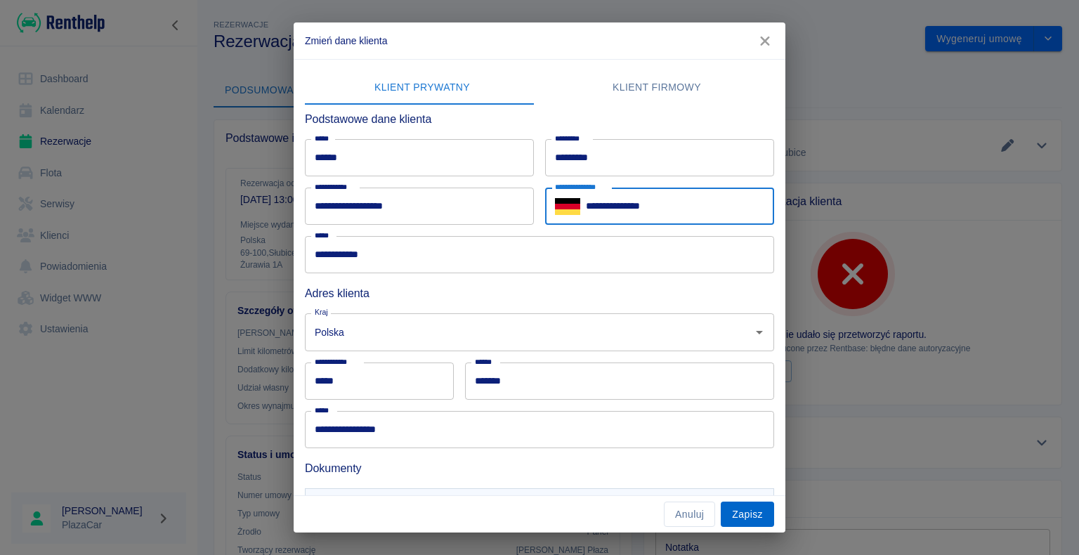
type input "**********"
click at [770, 504] on button "Zapisz" at bounding box center [747, 515] width 53 height 26
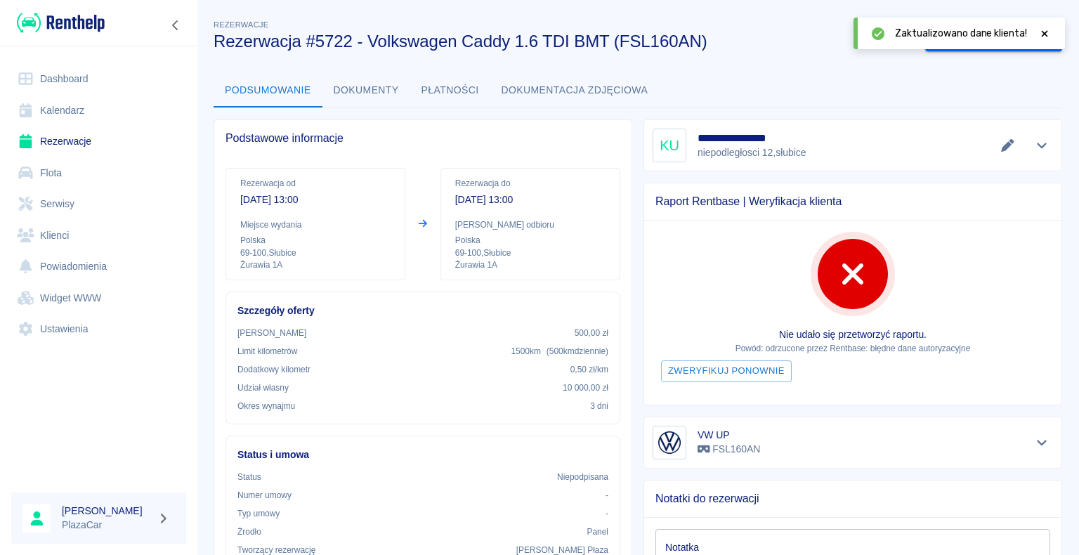
click at [1038, 33] on icon at bounding box center [1044, 34] width 13 height 10
click at [989, 33] on button "Wygeneruj umowę" at bounding box center [979, 39] width 109 height 26
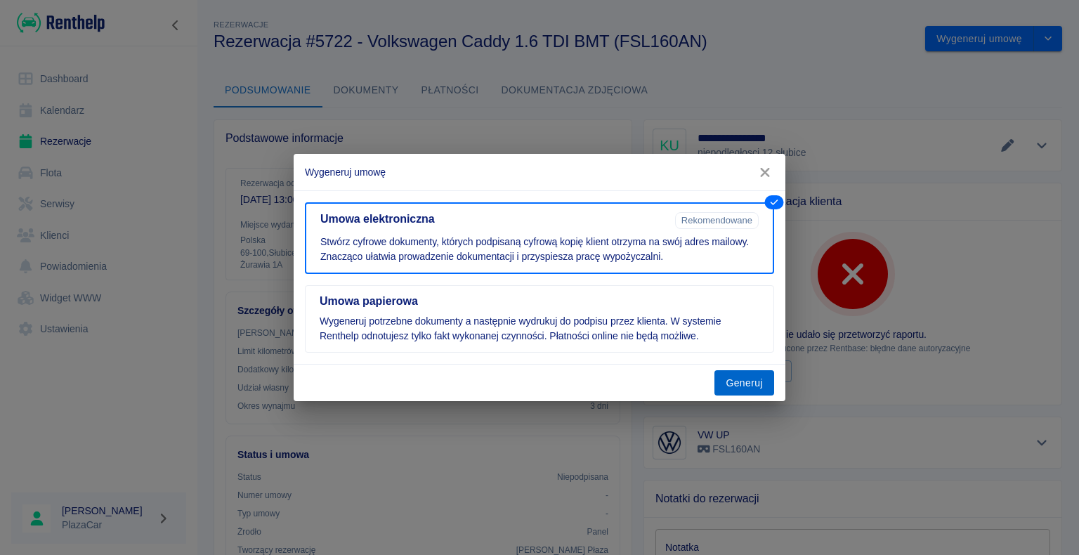
click at [749, 370] on button "Generuj" at bounding box center [744, 383] width 60 height 26
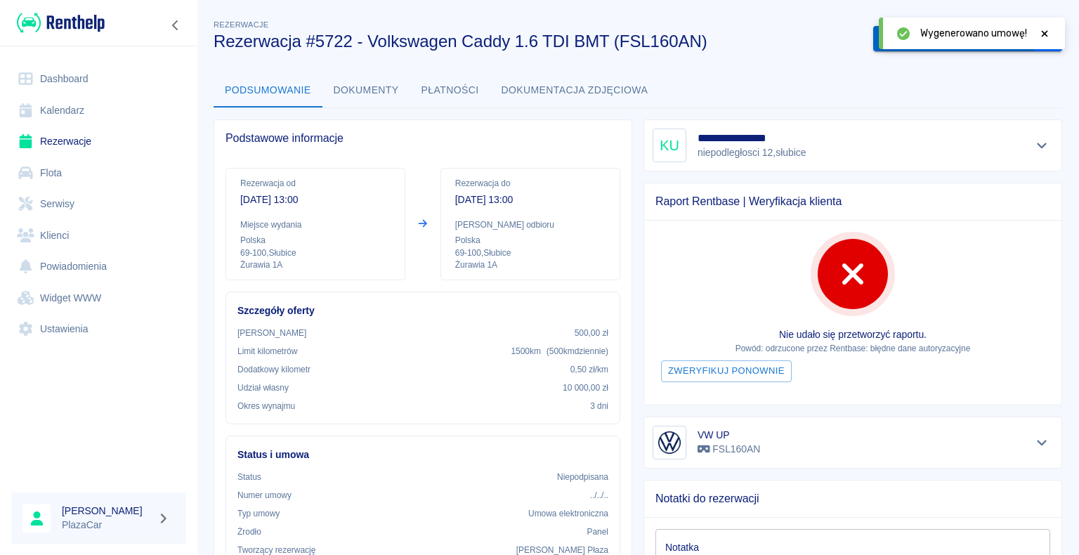
click at [873, 41] on button "Podpisz umowę elektroniczną" at bounding box center [953, 39] width 161 height 26
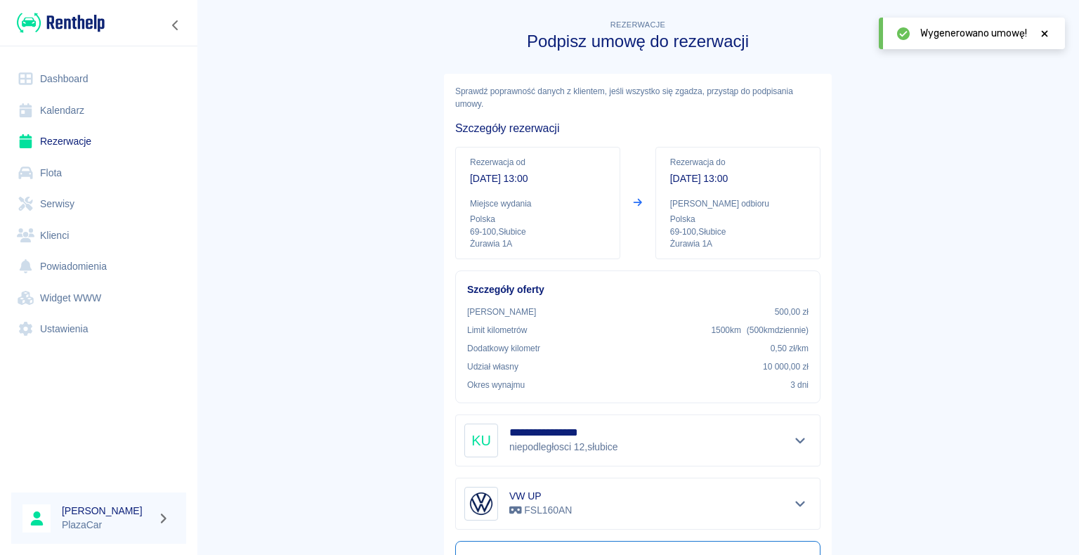
click at [1042, 35] on icon at bounding box center [1044, 34] width 13 height 10
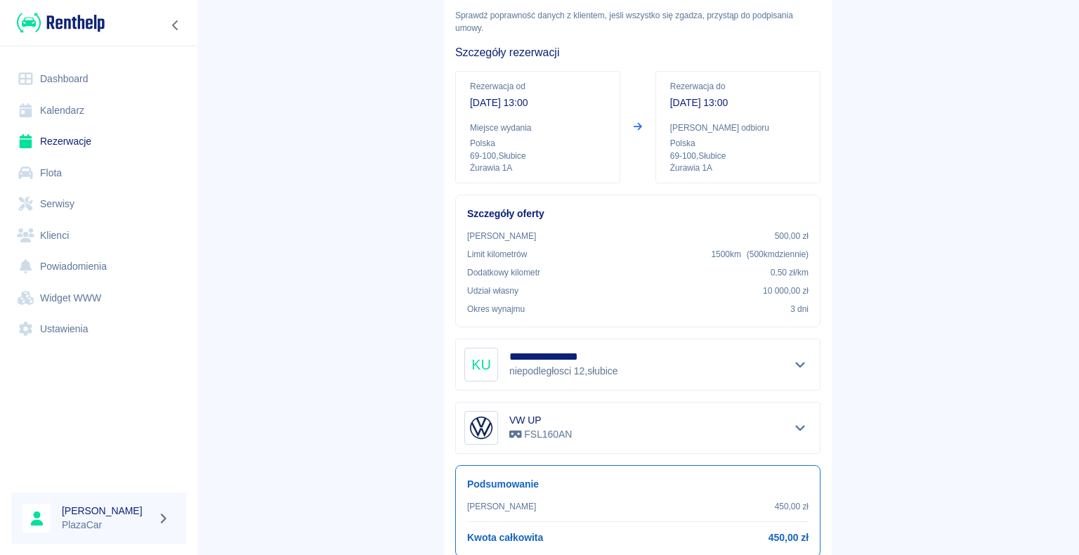
scroll to position [164, 0]
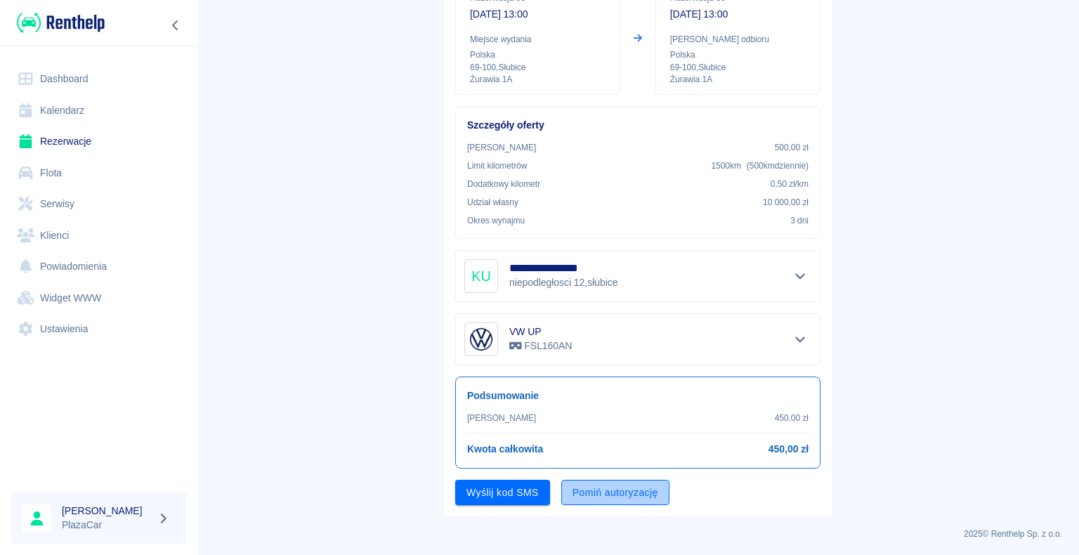
click at [651, 495] on button "Pomiń autoryzację" at bounding box center [615, 493] width 108 height 26
click at [531, 494] on button "Podpisz umowę" at bounding box center [503, 493] width 96 height 26
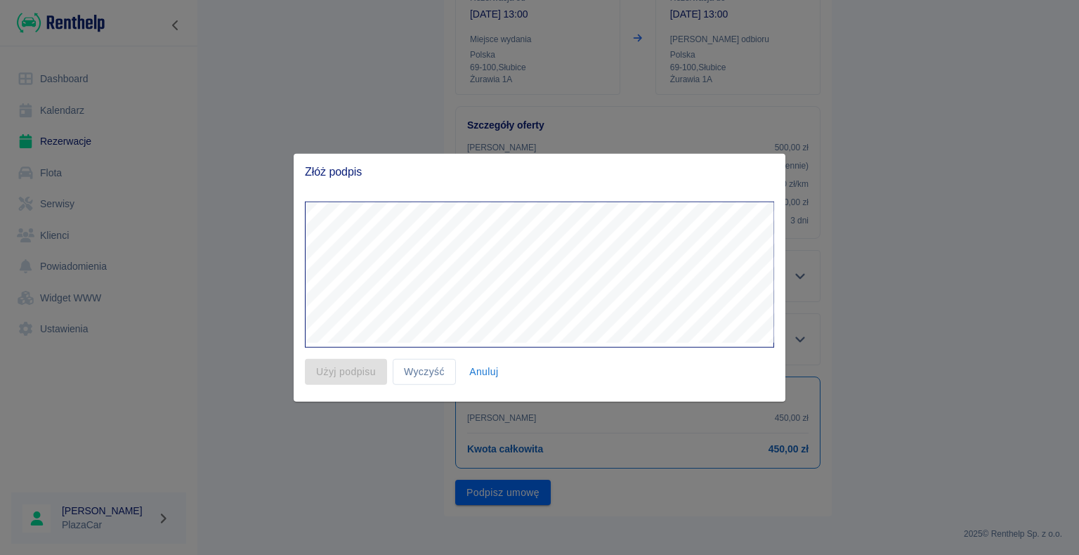
click at [378, 261] on div at bounding box center [534, 268] width 480 height 157
click at [357, 369] on button "Użyj podpisu" at bounding box center [346, 372] width 82 height 26
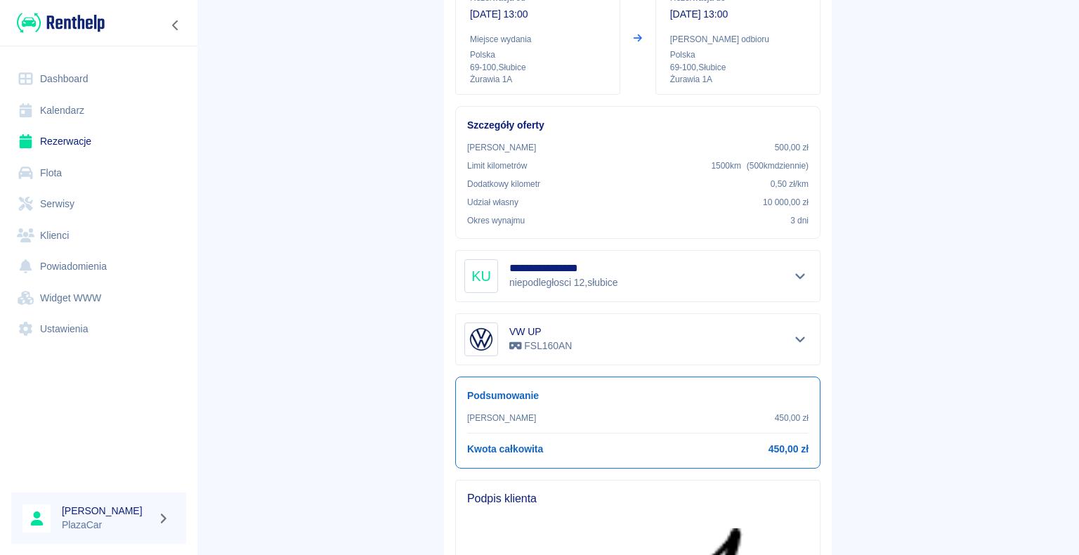
scroll to position [686, 0]
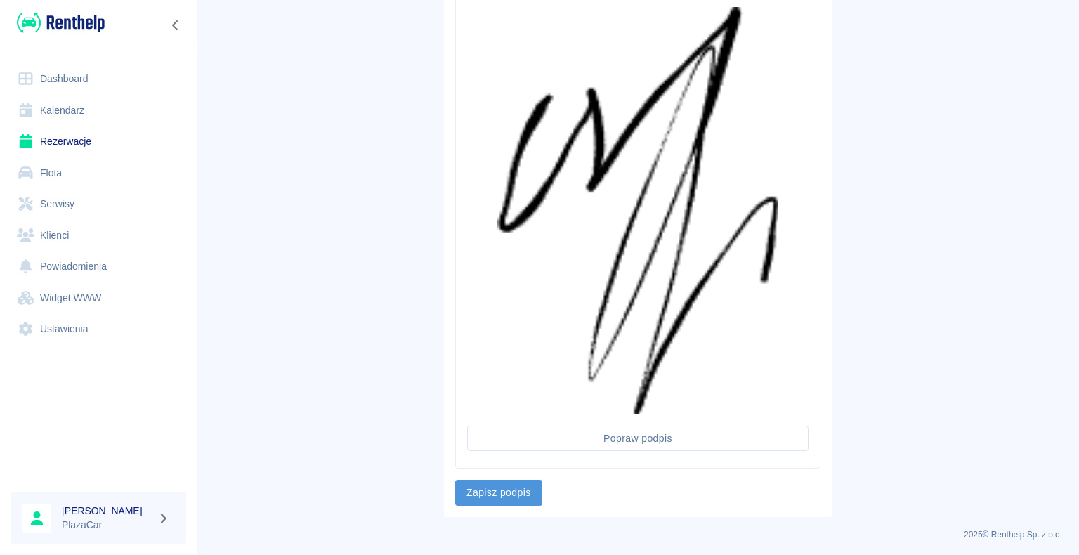
click at [517, 485] on button "Zapisz podpis" at bounding box center [498, 493] width 87 height 26
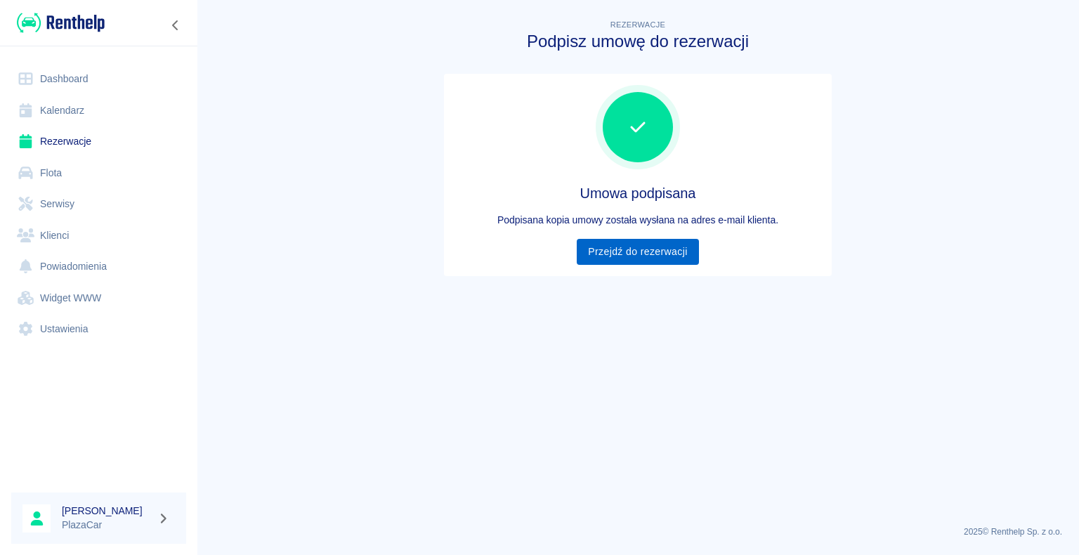
click at [648, 250] on link "Przejdź do rezerwacji" at bounding box center [638, 252] width 122 height 26
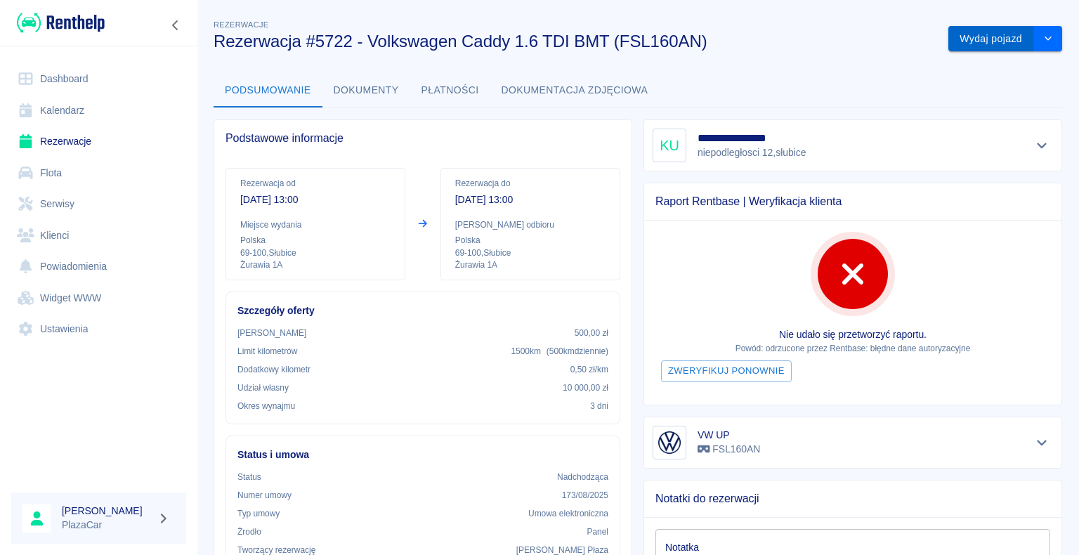
click at [985, 46] on button "Wydaj pojazd" at bounding box center [991, 39] width 86 height 26
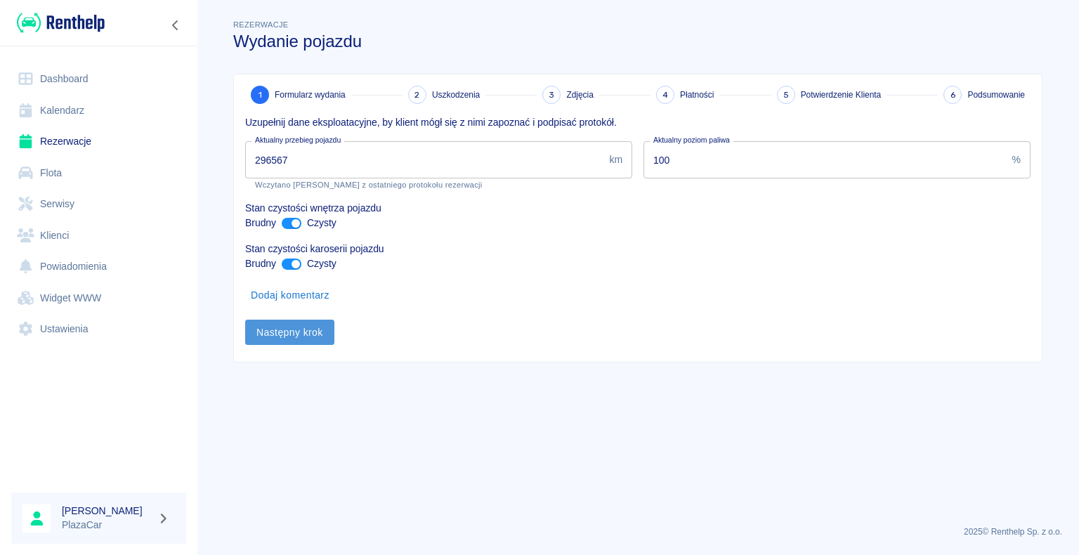
click at [290, 335] on button "Następny krok" at bounding box center [289, 333] width 89 height 26
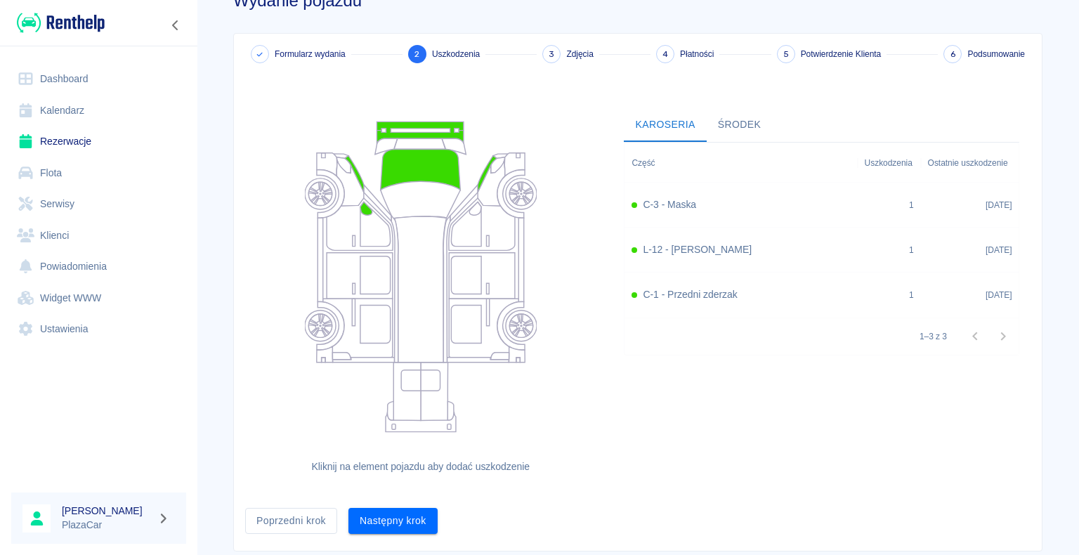
scroll to position [77, 0]
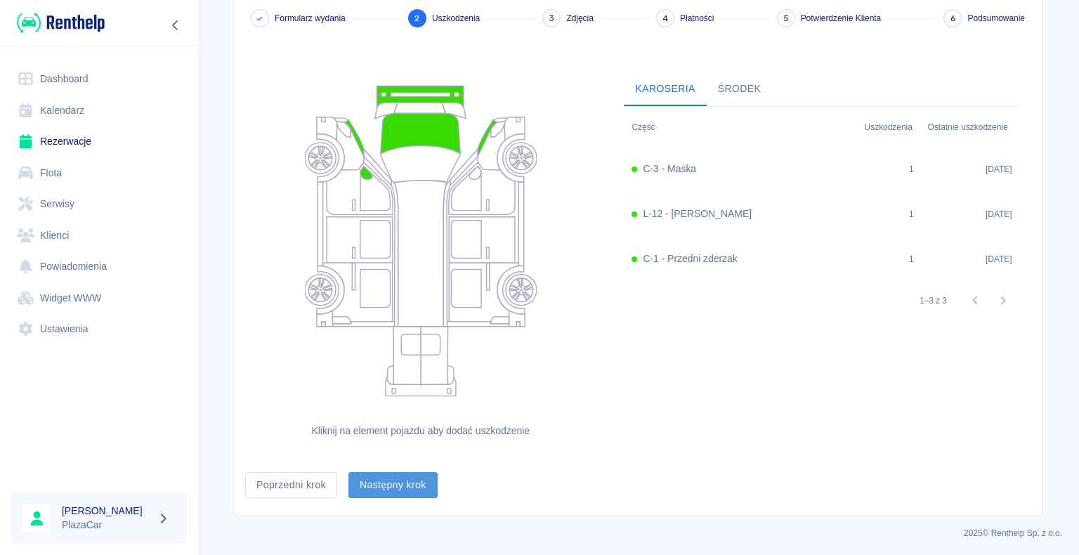
click at [395, 491] on button "Następny krok" at bounding box center [392, 485] width 89 height 26
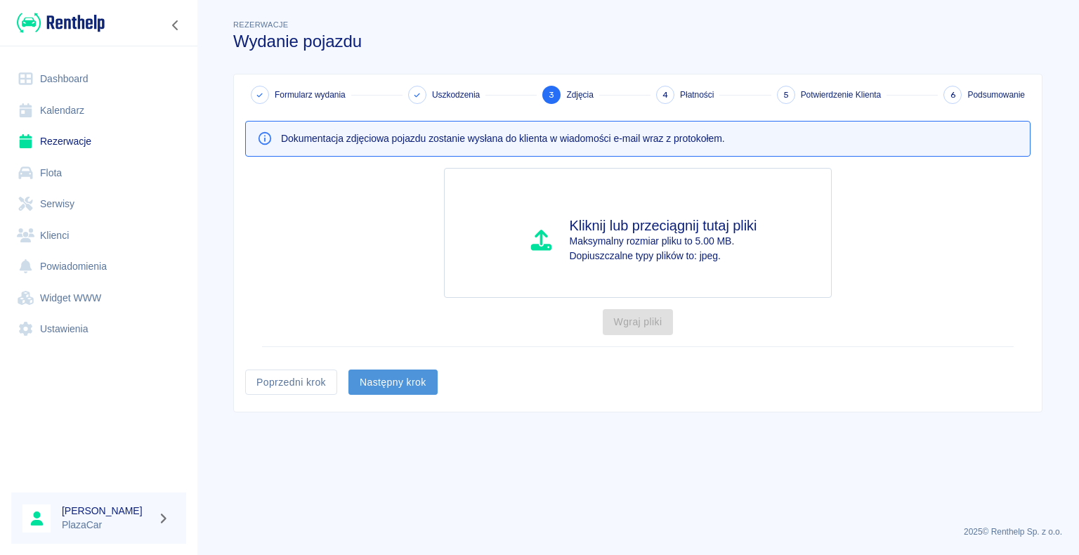
click at [400, 378] on button "Następny krok" at bounding box center [392, 382] width 89 height 26
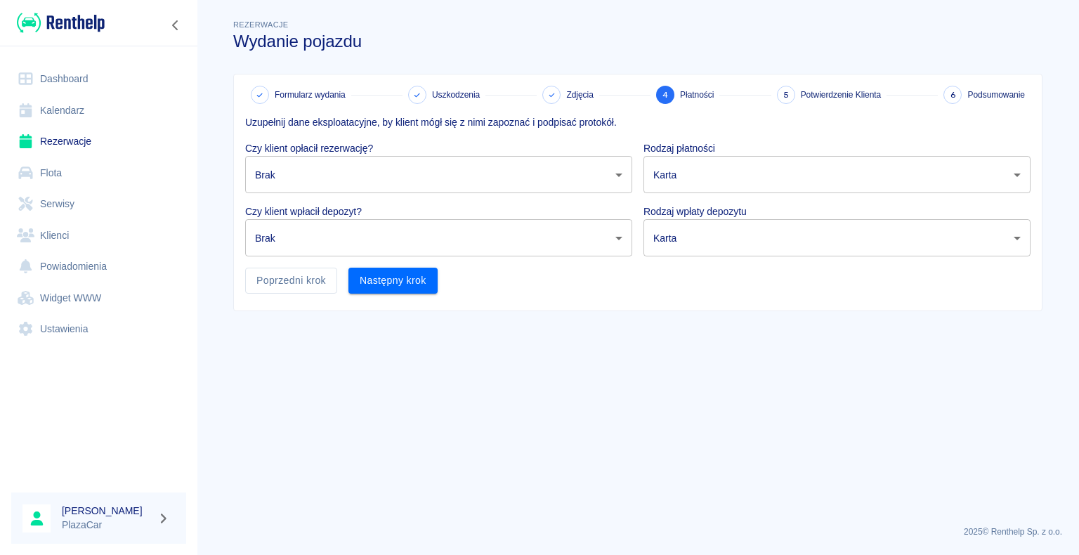
click at [975, 182] on body "Używamy plików Cookies, by zapewnić Ci najlepsze możliwe doświadczenie. Aby dow…" at bounding box center [539, 277] width 1079 height 555
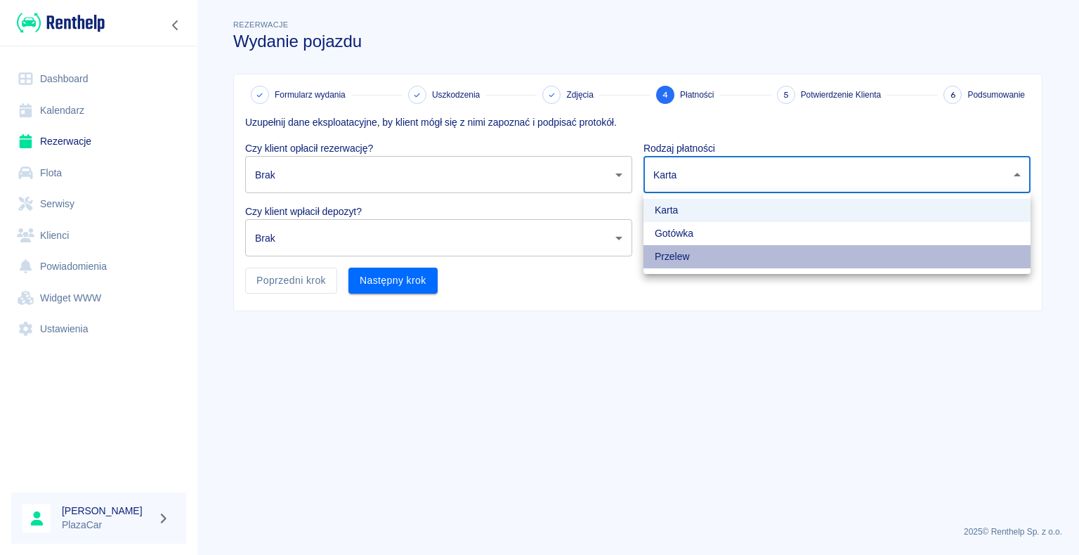
click at [778, 246] on li "Przelew" at bounding box center [836, 256] width 387 height 23
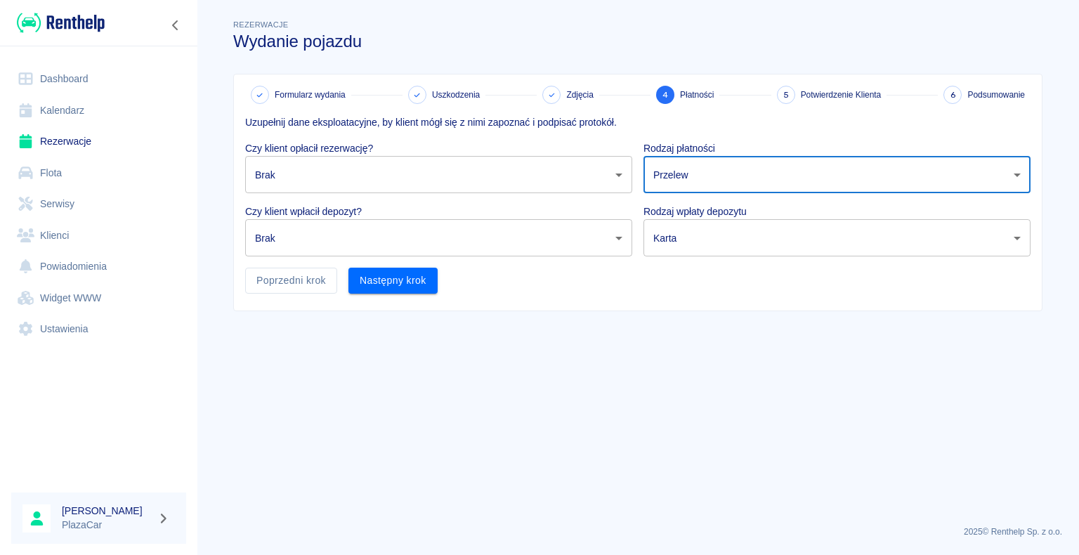
click at [731, 180] on body "Używamy plików Cookies, by zapewnić Ci najlepsze możliwe doświadczenie. Aby dow…" at bounding box center [539, 277] width 1079 height 555
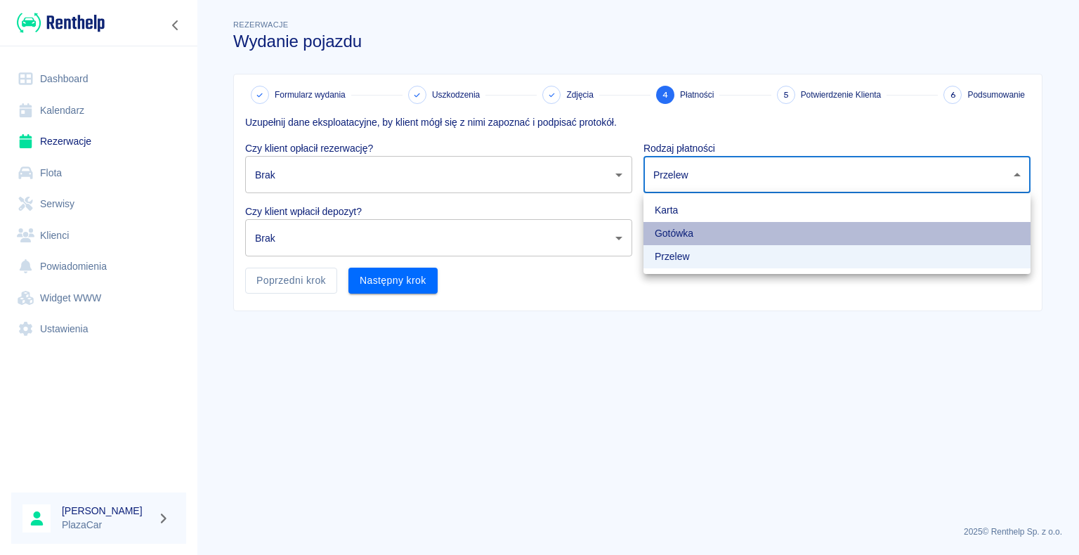
click at [714, 233] on li "Gotówka" at bounding box center [836, 233] width 387 height 23
type input "cash"
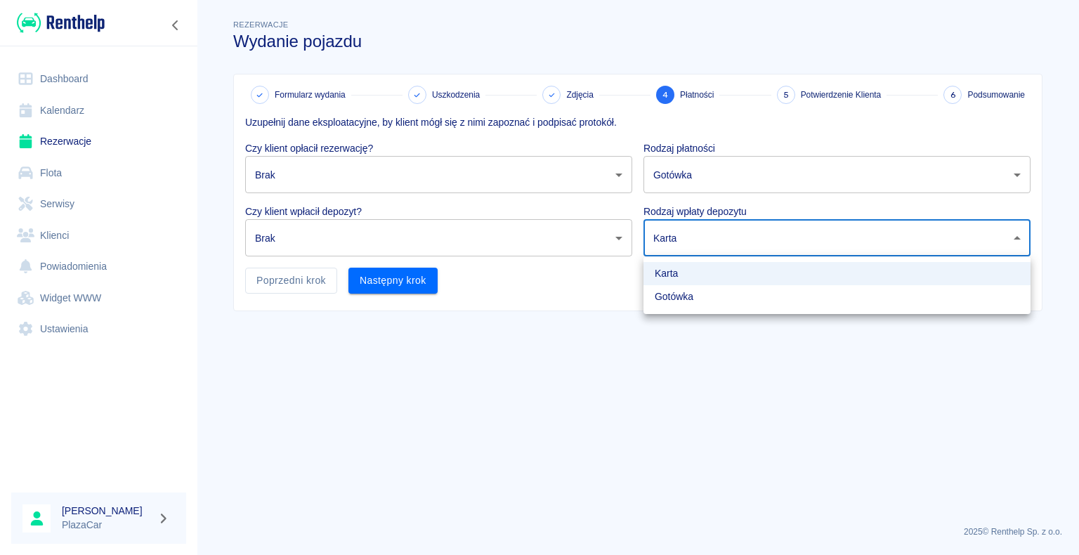
click at [714, 233] on body "Używamy plików Cookies, by zapewnić Ci najlepsze możliwe doświadczenie. Aby dow…" at bounding box center [539, 277] width 1079 height 555
click at [697, 291] on li "Gotówka" at bounding box center [836, 296] width 387 height 23
type input "cash"
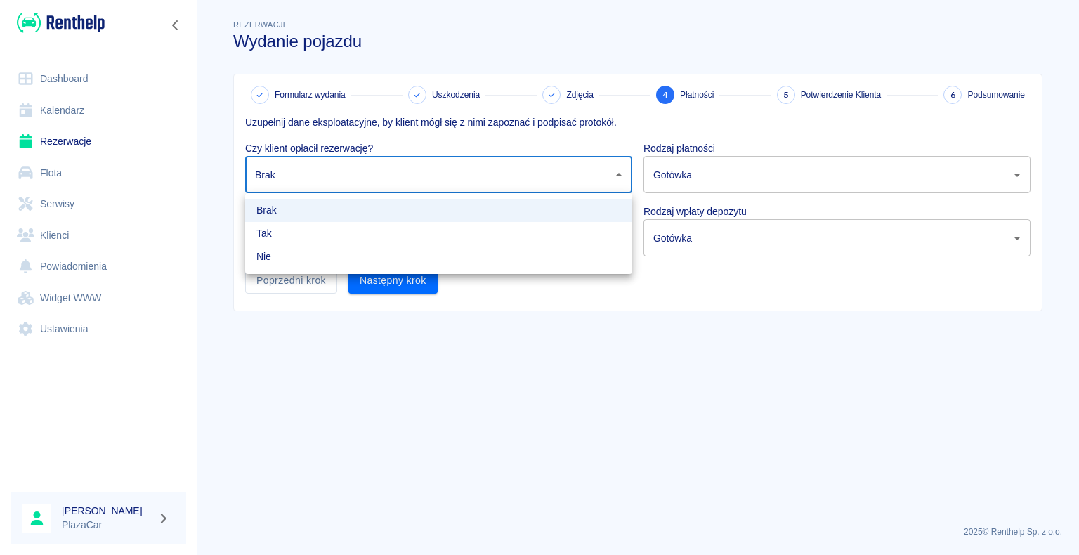
click at [504, 169] on body "Używamy plików Cookies, by zapewnić Ci najlepsze możliwe doświadczenie. Aby dow…" at bounding box center [539, 277] width 1079 height 555
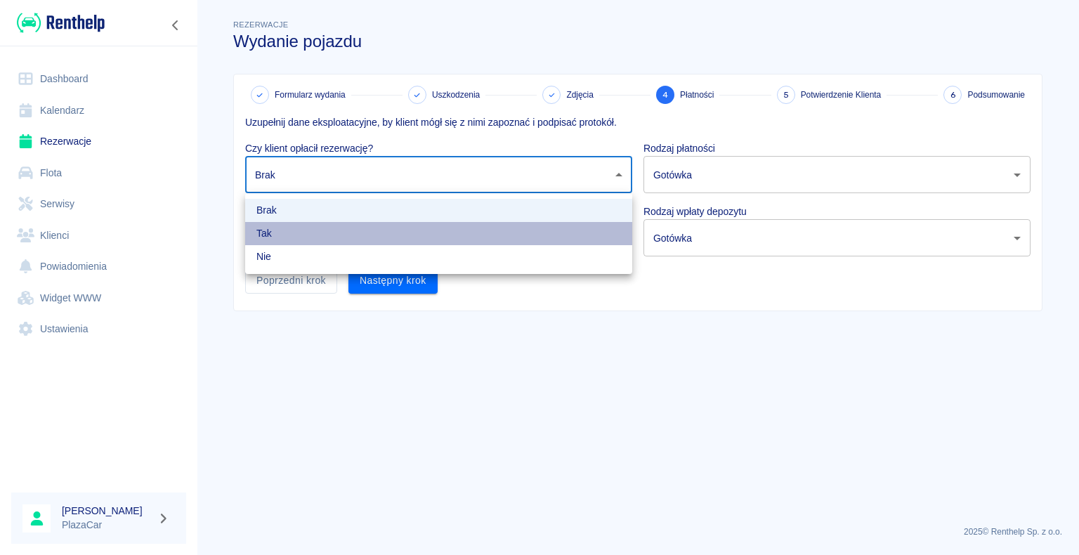
click at [388, 233] on li "Tak" at bounding box center [438, 233] width 387 height 23
type input "true"
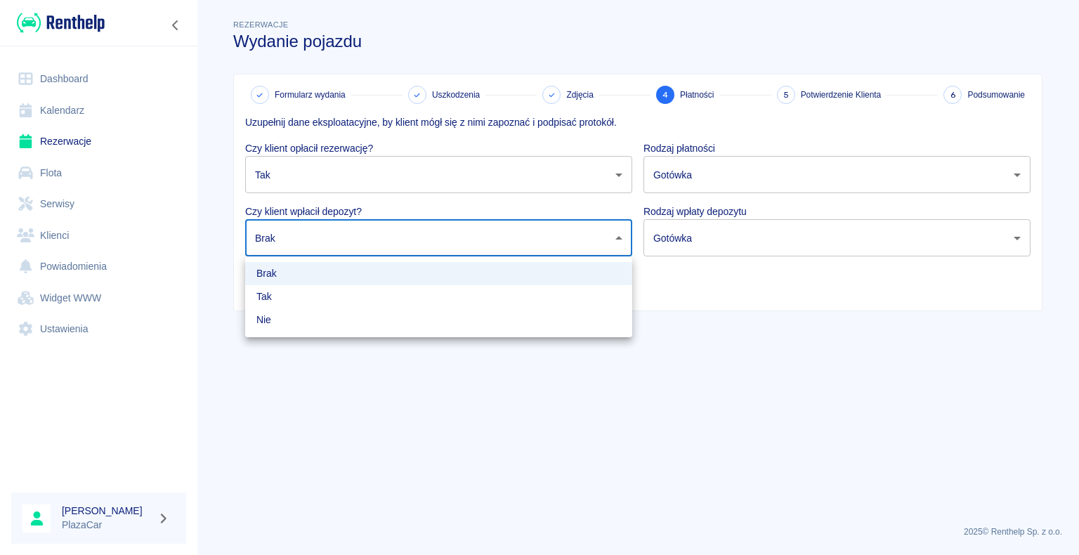
click at [388, 244] on body "Używamy plików Cookies, by zapewnić Ci najlepsze możliwe doświadczenie. Aby dow…" at bounding box center [539, 277] width 1079 height 555
click at [343, 297] on li "Tak" at bounding box center [438, 296] width 387 height 23
type input "true"
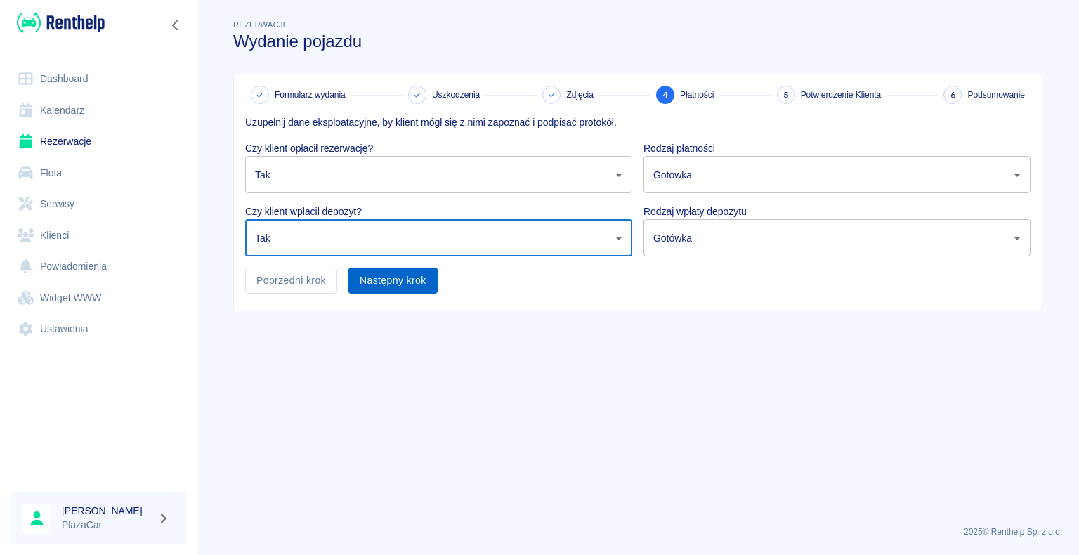
click at [413, 280] on button "Następny krok" at bounding box center [392, 281] width 89 height 26
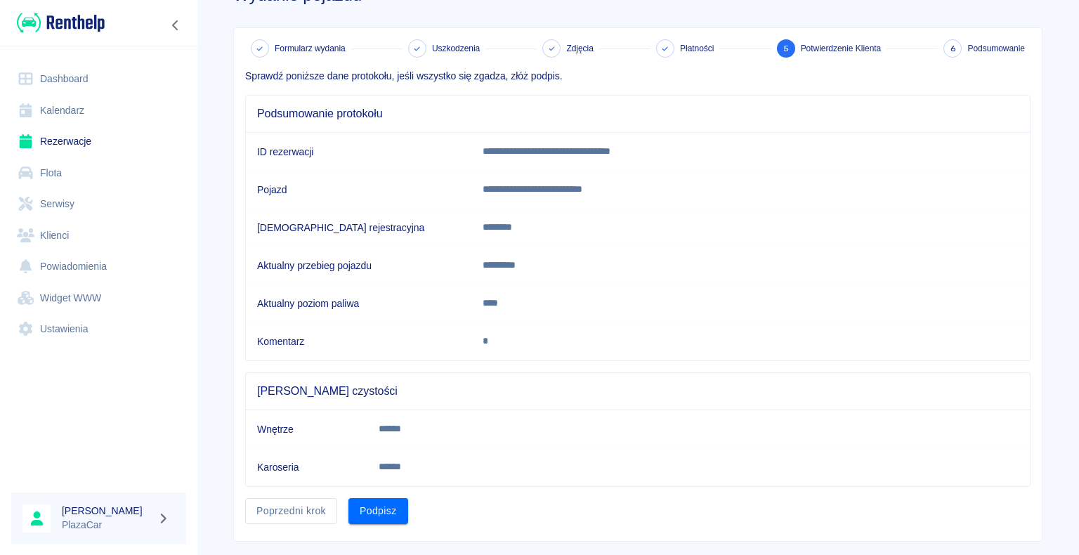
scroll to position [70, 0]
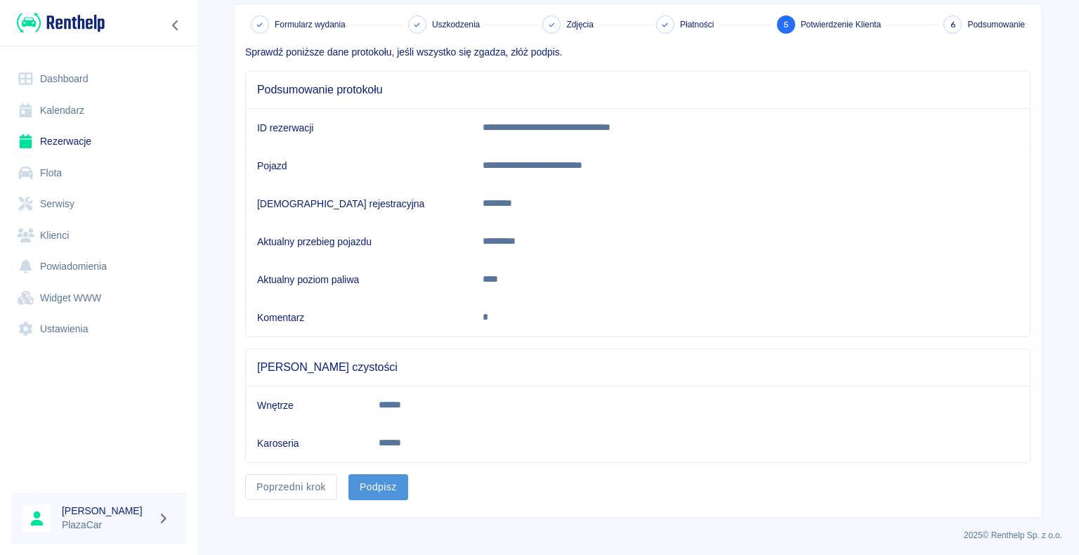
click at [386, 487] on button "Podpisz" at bounding box center [378, 487] width 60 height 26
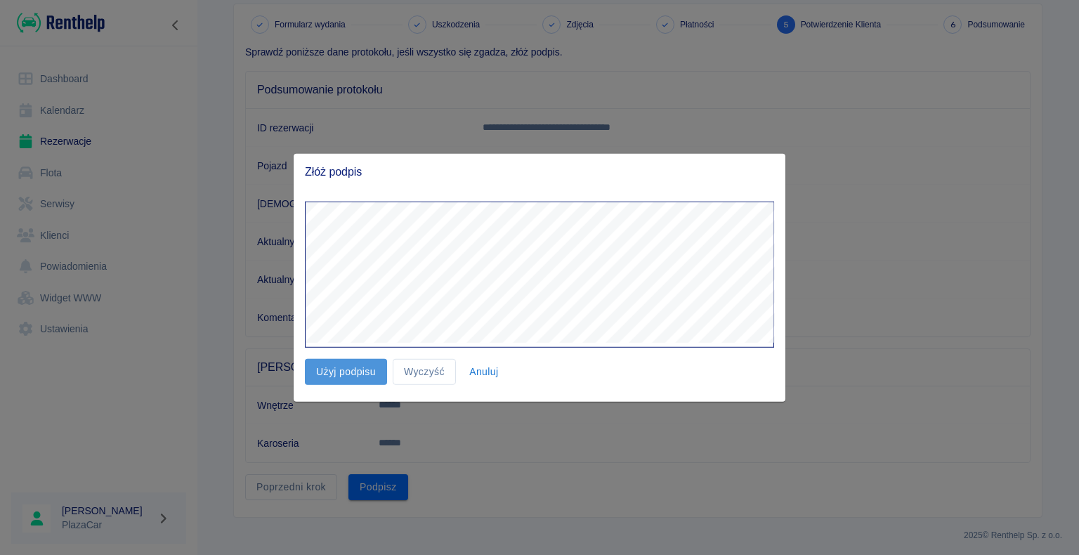
click at [362, 373] on button "Użyj podpisu" at bounding box center [346, 372] width 82 height 26
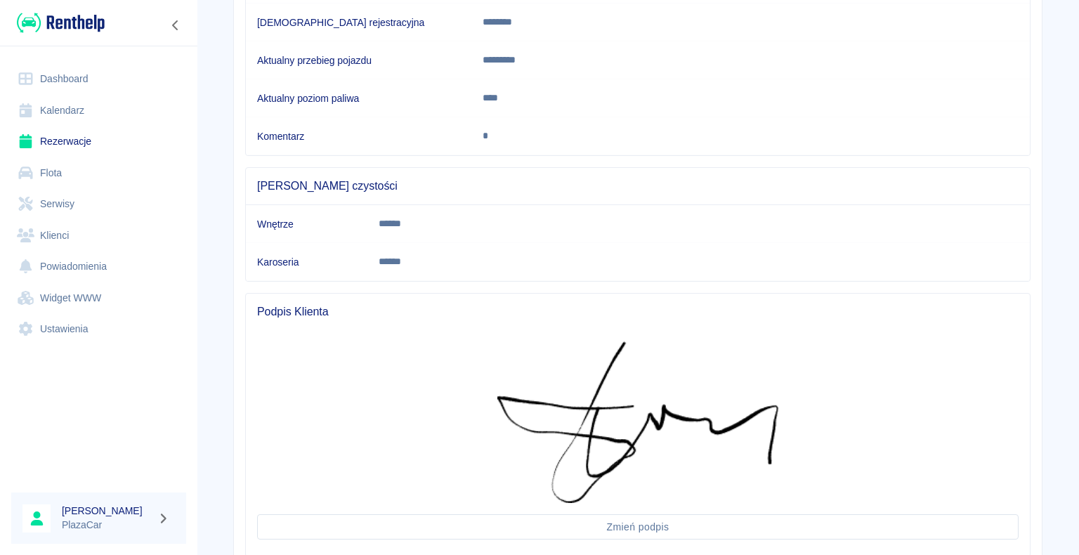
scroll to position [346, 0]
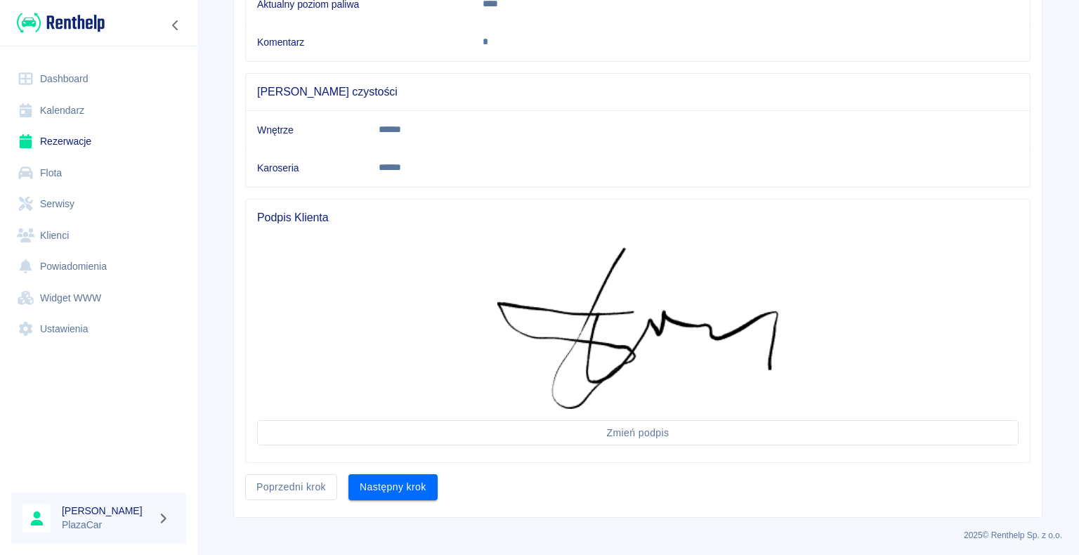
click at [393, 481] on button "Następny krok" at bounding box center [392, 487] width 89 height 26
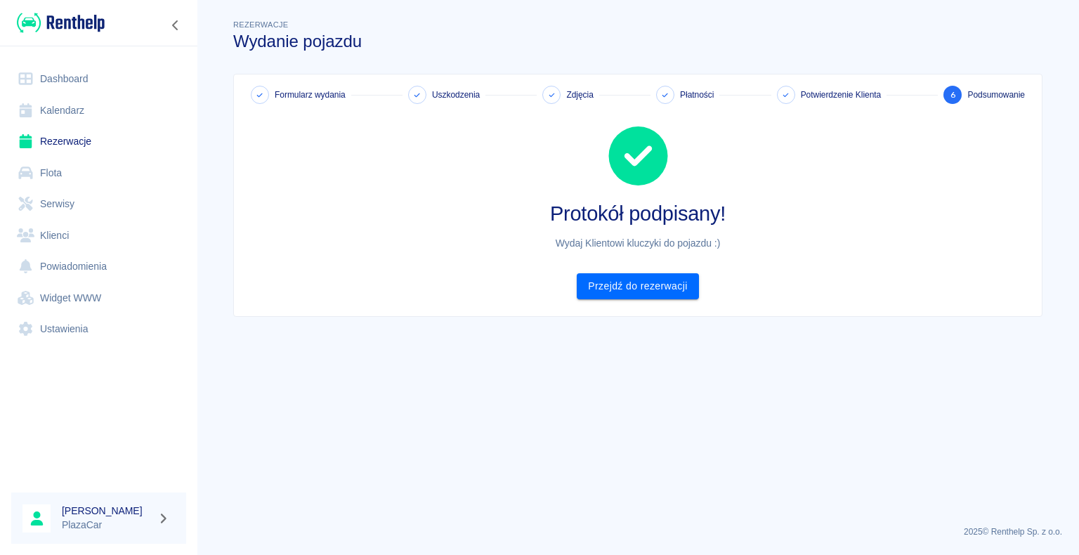
scroll to position [0, 0]
click at [632, 277] on link "Przejdź do rezerwacji" at bounding box center [638, 286] width 122 height 26
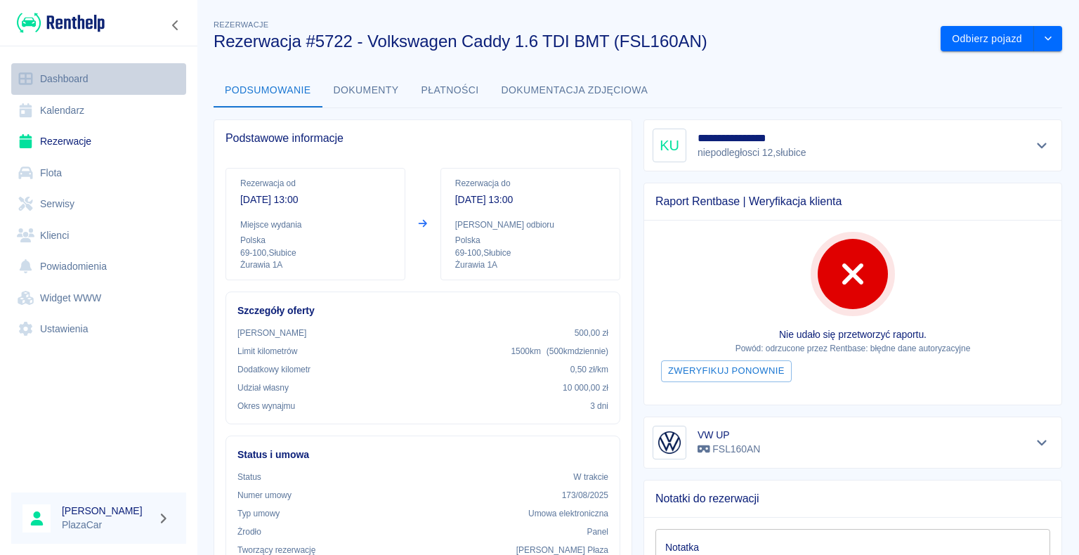
click at [73, 81] on link "Dashboard" at bounding box center [98, 79] width 175 height 32
